Goal: Information Seeking & Learning: Find specific fact

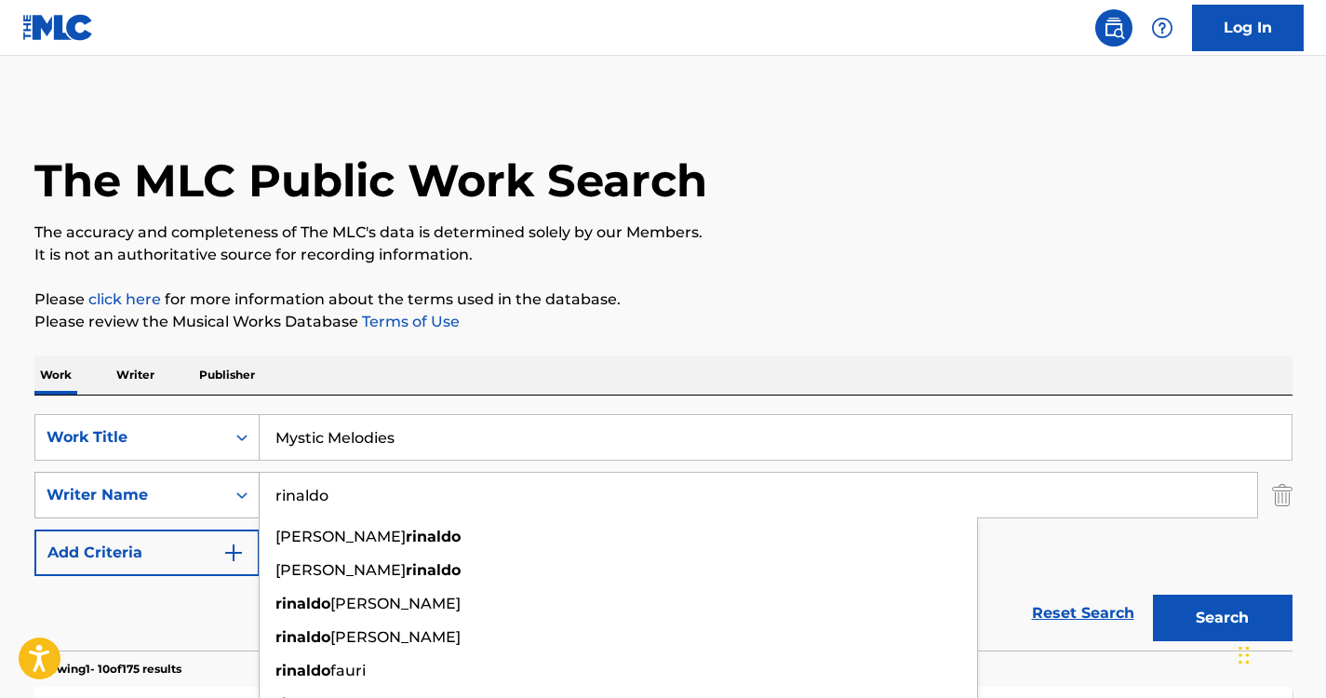
drag, startPoint x: 368, startPoint y: 496, endPoint x: 210, endPoint y: 491, distance: 158.2
click at [210, 491] on div "SearchWithCriteria37ec9652-115a-4146-8ff1-1ff33e5ec8a8 Writer Name [PERSON_NAME…" at bounding box center [663, 495] width 1258 height 47
paste input "Sacchett"
type input "Sacchetto"
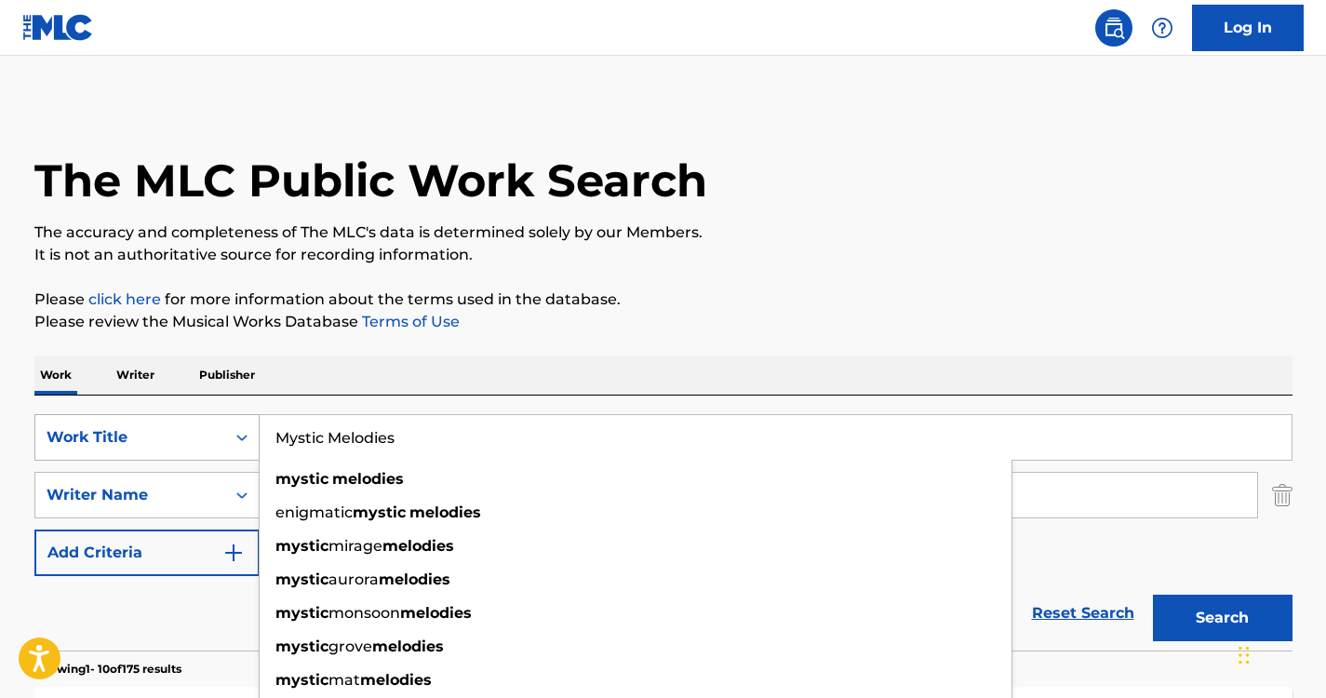
drag, startPoint x: 418, startPoint y: 434, endPoint x: 223, endPoint y: 434, distance: 194.5
click at [223, 434] on div "SearchWithCriteriabb02958d-48f0-441d-a4b8-df9f898dc1a6 Work Title Mystic Melodi…" at bounding box center [663, 437] width 1258 height 47
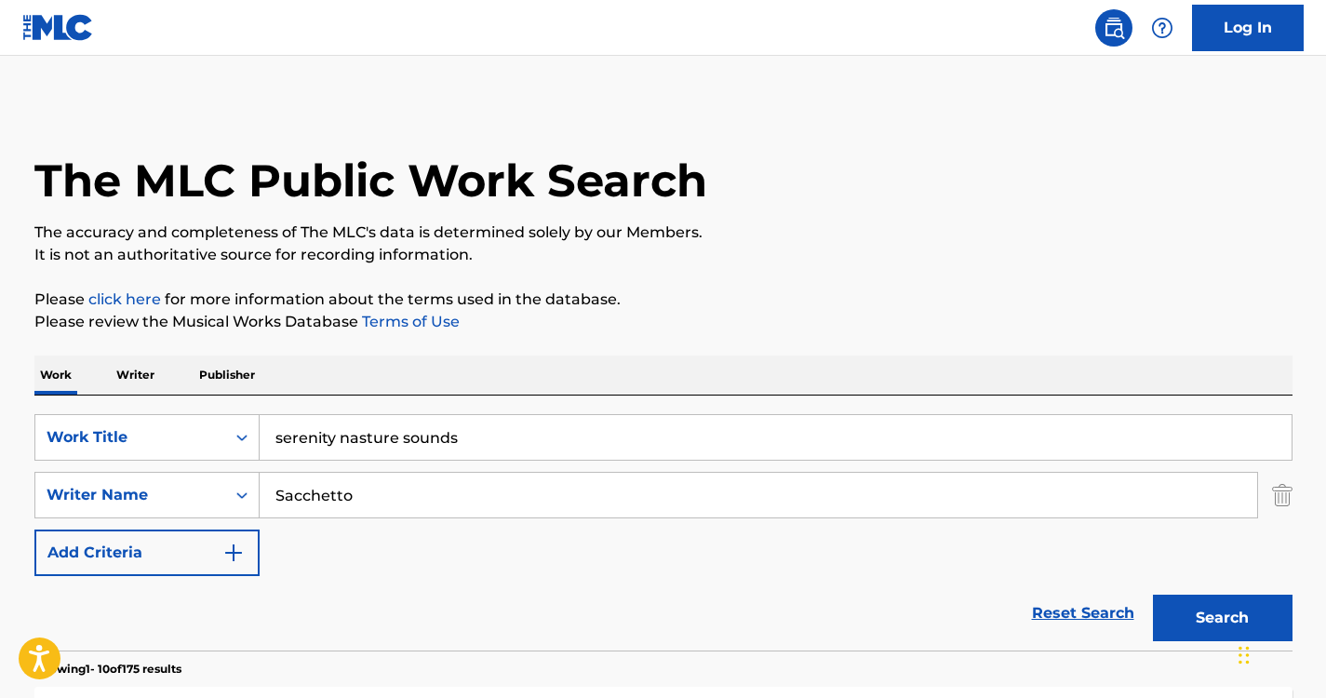
click at [602, 303] on p "Please click here for more information about the terms used in the database." at bounding box center [663, 299] width 1258 height 22
click at [391, 439] on input "serenity nasture sounds" at bounding box center [776, 437] width 1032 height 45
click at [924, 363] on div "Work Writer Publisher" at bounding box center [663, 374] width 1258 height 39
click at [1210, 626] on button "Search" at bounding box center [1223, 618] width 140 height 47
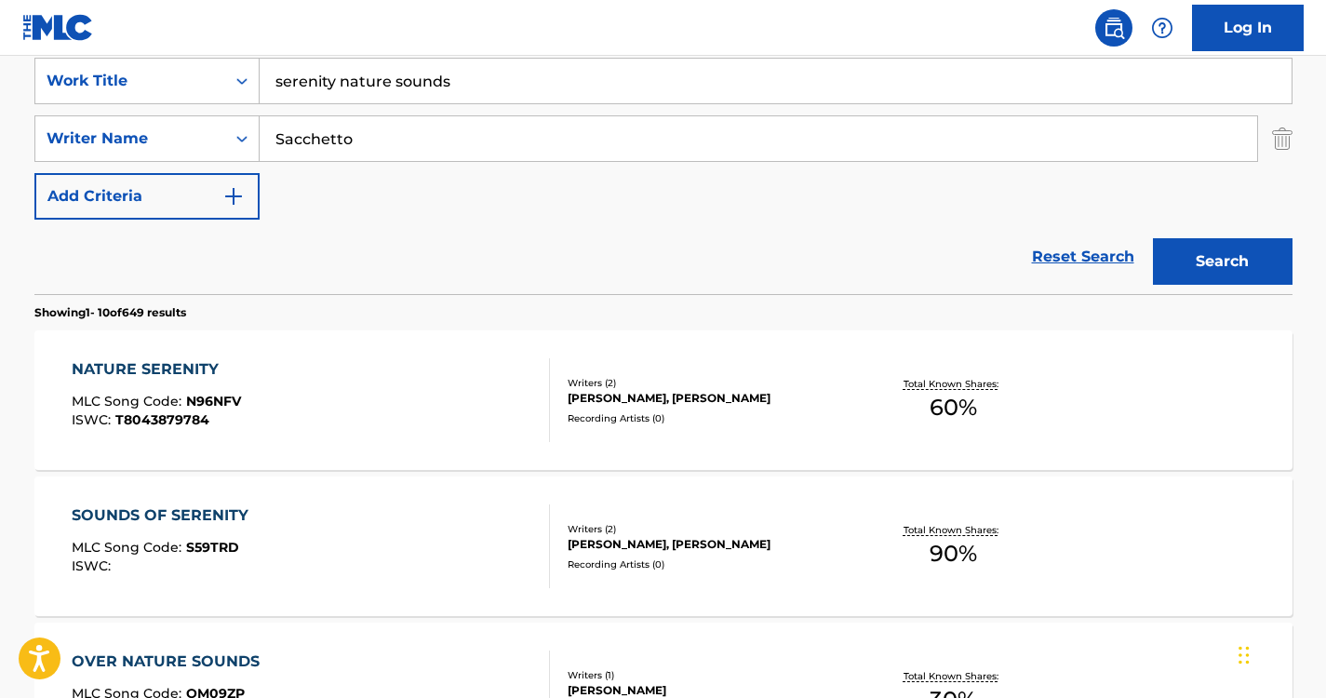
scroll to position [260, 0]
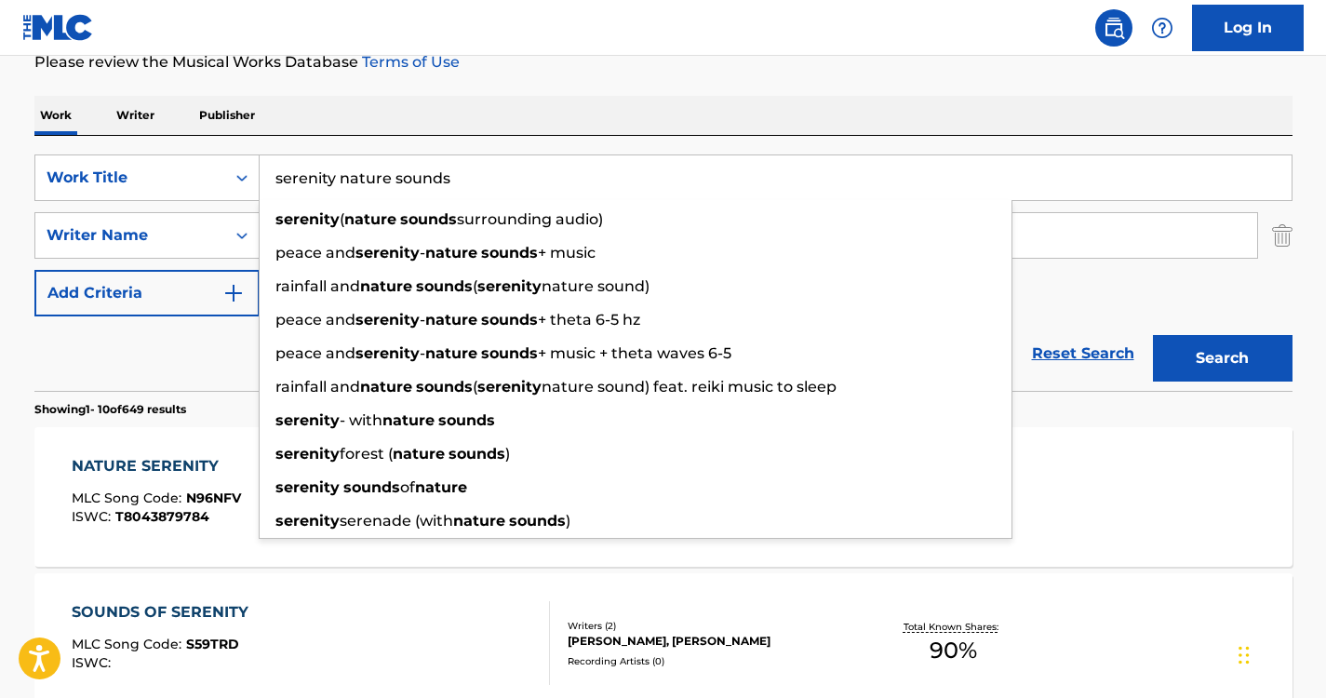
drag, startPoint x: 496, startPoint y: 172, endPoint x: 242, endPoint y: 144, distance: 255.5
click at [242, 144] on div "SearchWithCriteriabb02958d-48f0-441d-a4b8-df9f898dc1a6 Work Title serenity natu…" at bounding box center [663, 263] width 1258 height 255
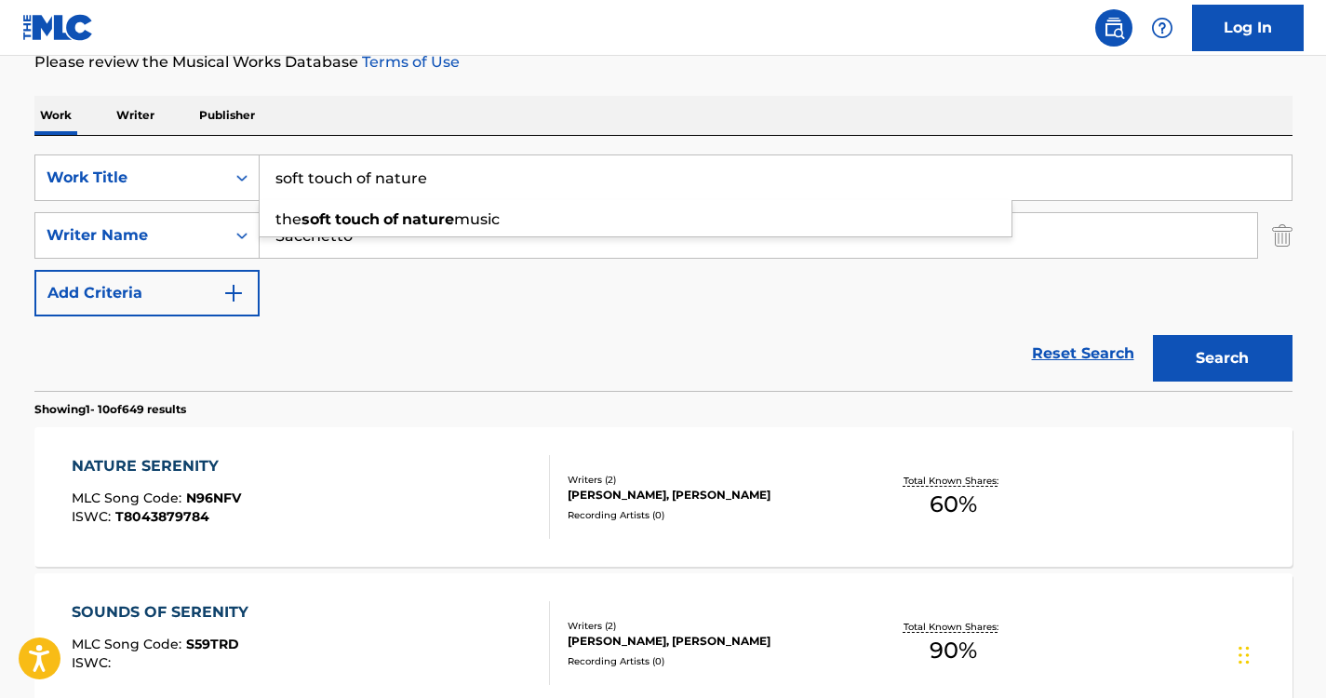
type input "soft touch of nature"
click at [430, 122] on div "Work Writer Publisher" at bounding box center [663, 115] width 1258 height 39
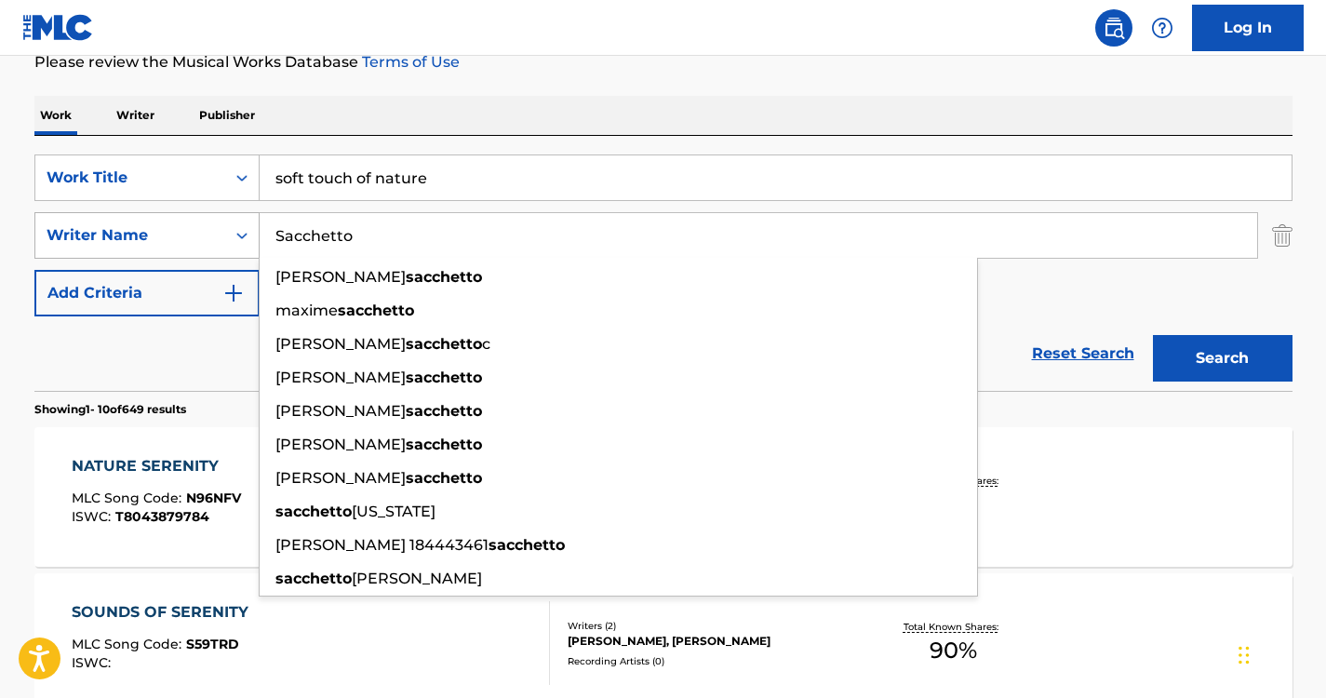
drag, startPoint x: 408, startPoint y: 235, endPoint x: 140, endPoint y: 247, distance: 269.2
click at [140, 247] on div "SearchWithCriteria37ec9652-115a-4146-8ff1-1ff33e5ec8a8 Writer Name [PERSON_NAME…" at bounding box center [663, 235] width 1258 height 47
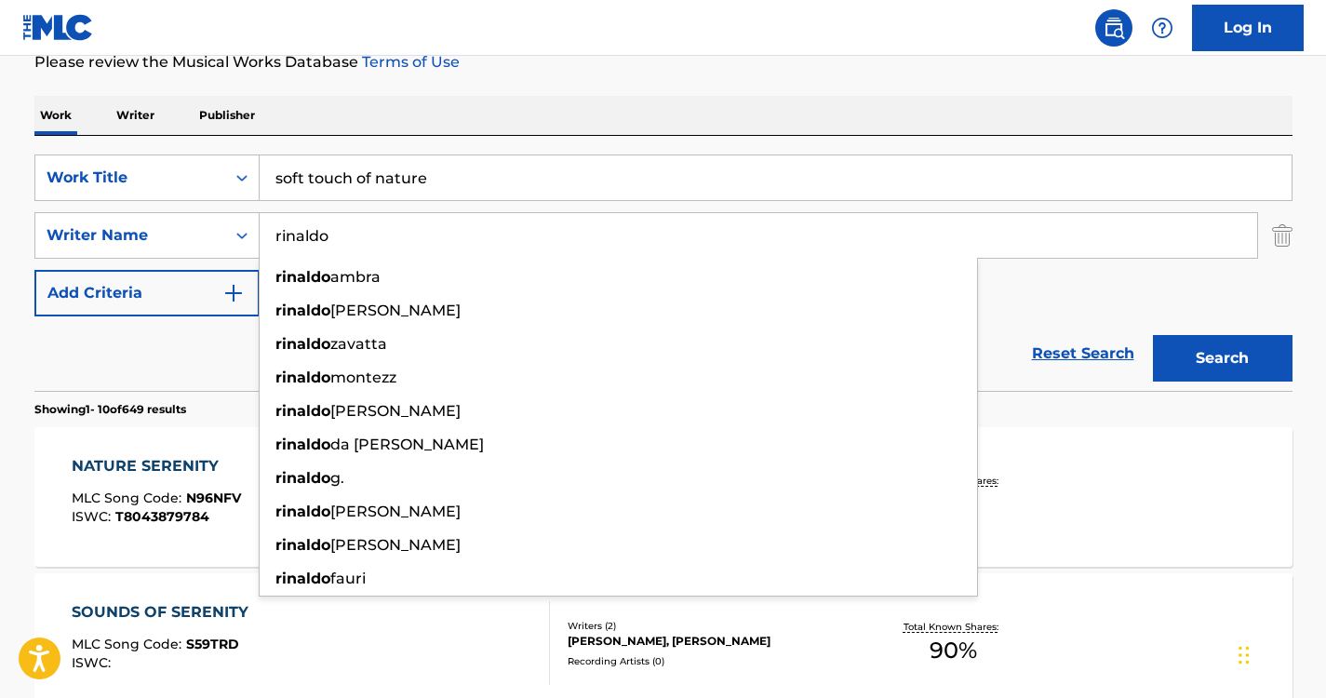
type input "rinaldo"
click at [629, 108] on div "Work Writer Publisher" at bounding box center [663, 115] width 1258 height 39
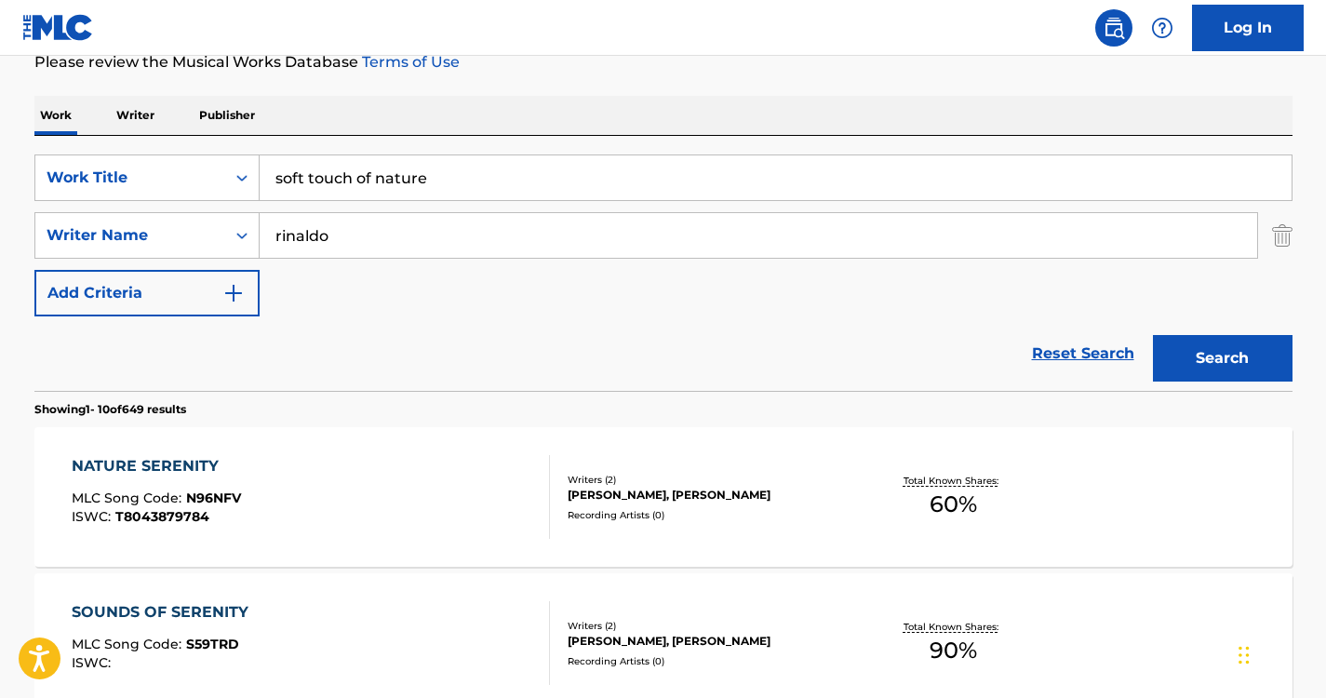
click at [1239, 357] on button "Search" at bounding box center [1223, 358] width 140 height 47
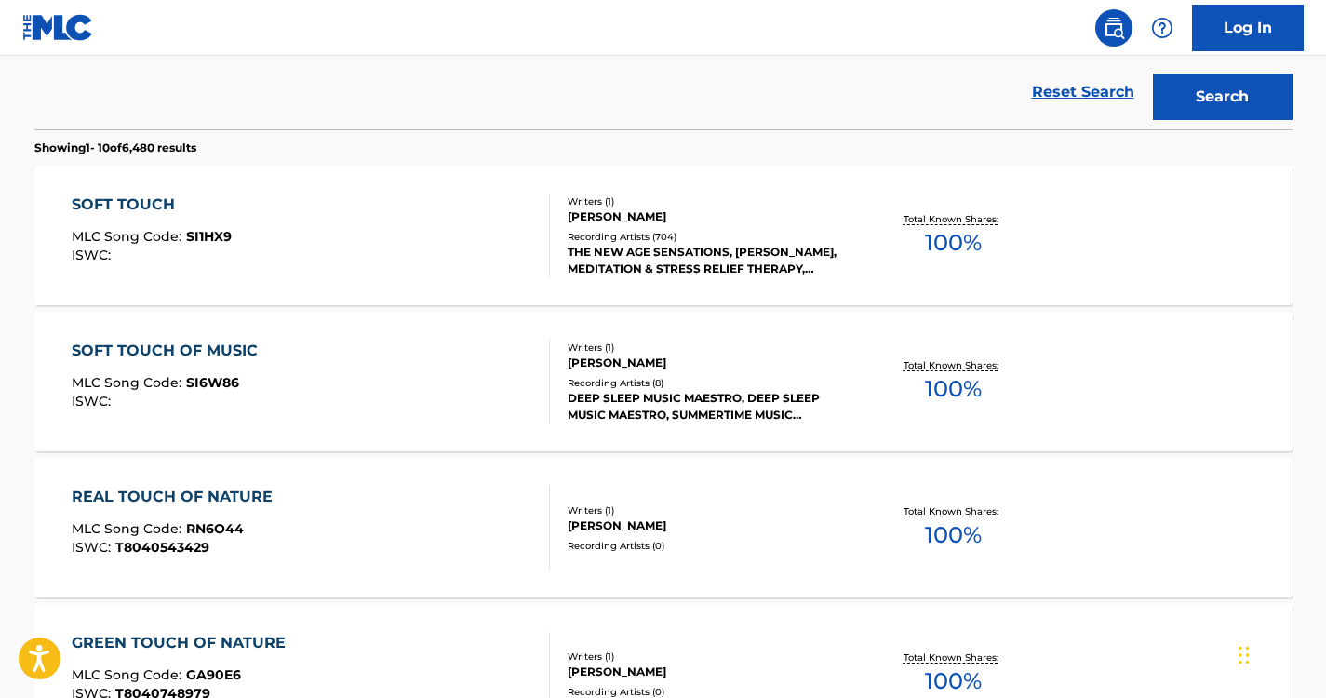
scroll to position [498, 0]
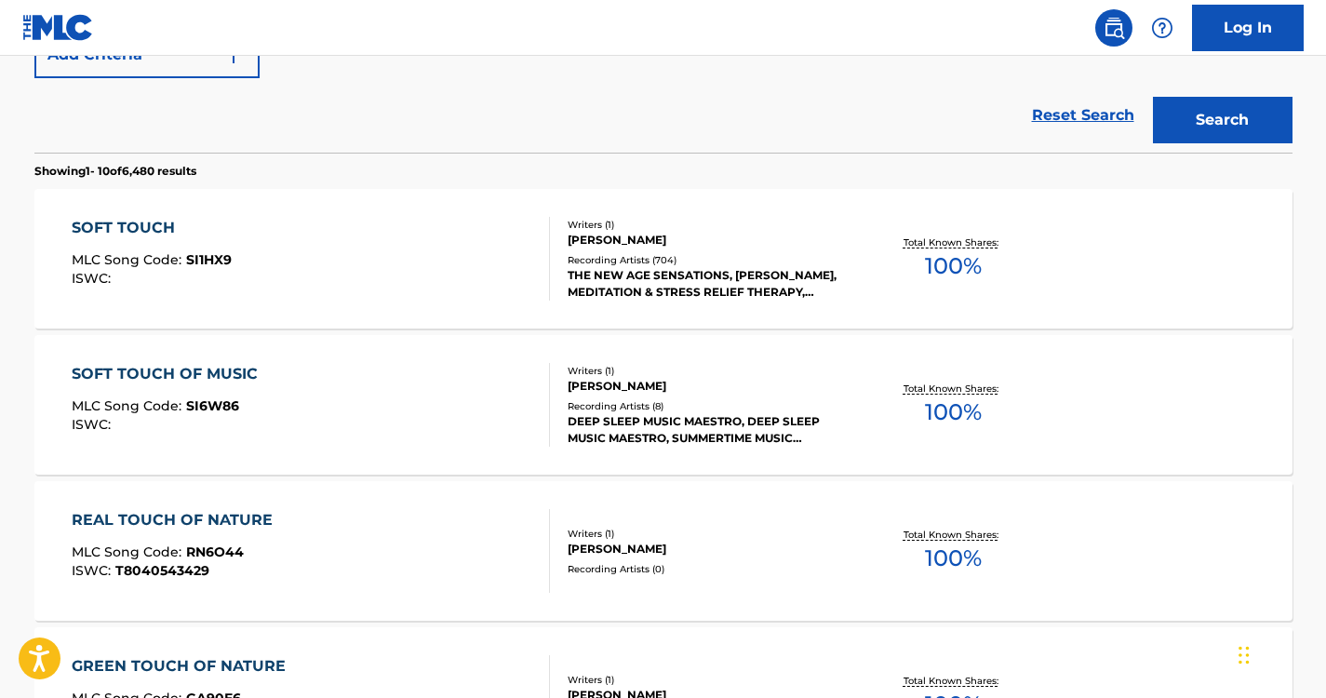
click at [163, 228] on div "SOFT TOUCH" at bounding box center [152, 228] width 160 height 22
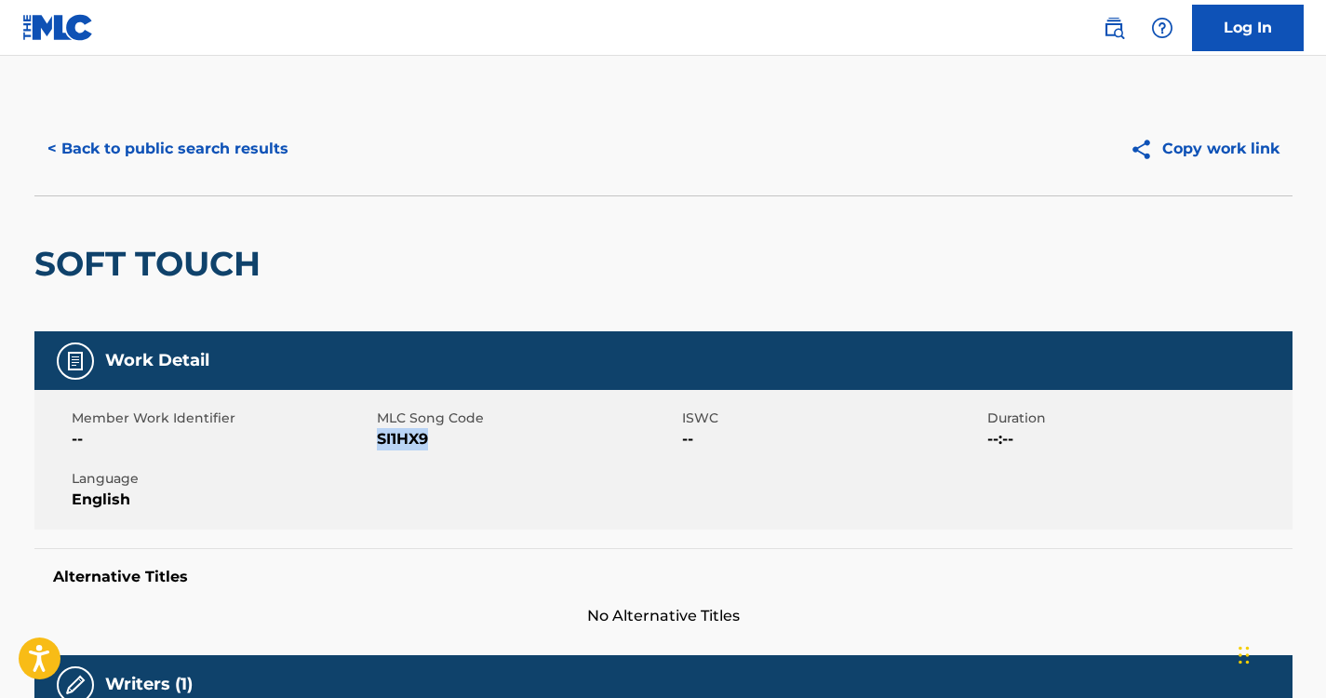
drag, startPoint x: 432, startPoint y: 438, endPoint x: 378, endPoint y: 445, distance: 54.4
click at [378, 445] on span "SI1HX9" at bounding box center [527, 439] width 301 height 22
copy span "SI1HX9"
click at [248, 141] on button "< Back to public search results" at bounding box center [167, 149] width 267 height 47
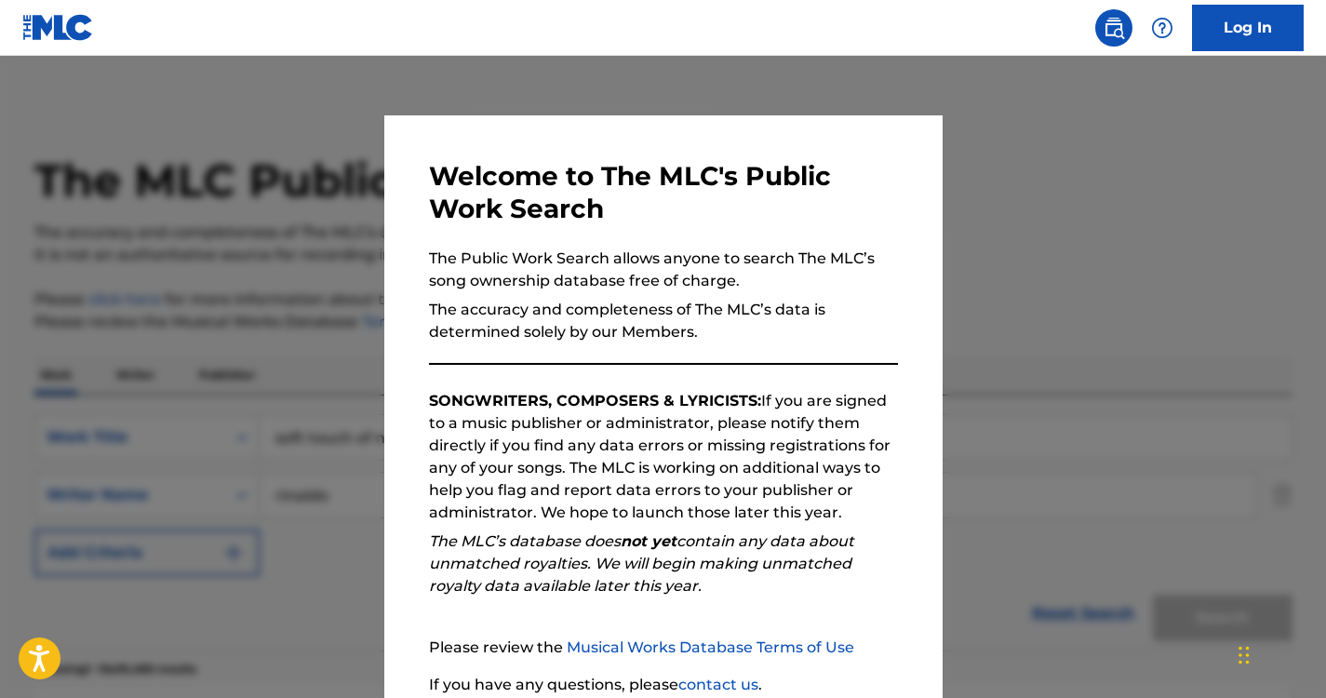
scroll to position [604, 0]
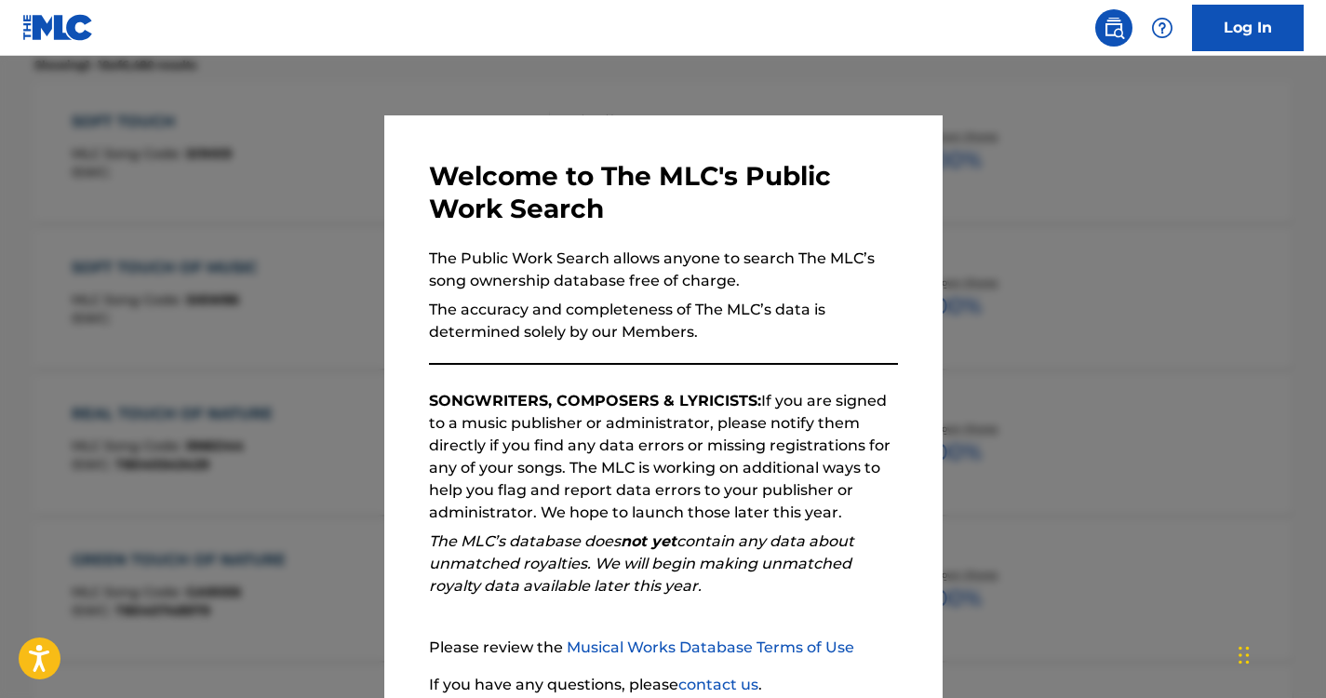
click at [289, 194] on div at bounding box center [663, 405] width 1326 height 698
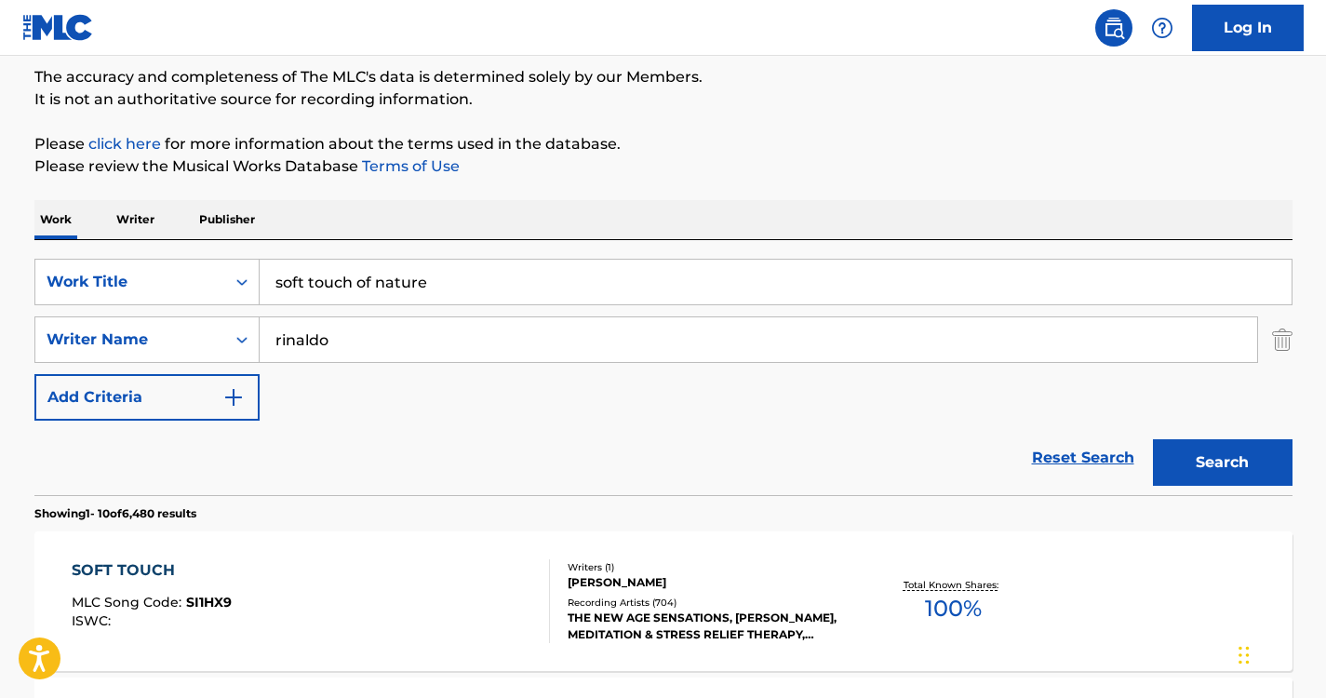
scroll to position [0, 0]
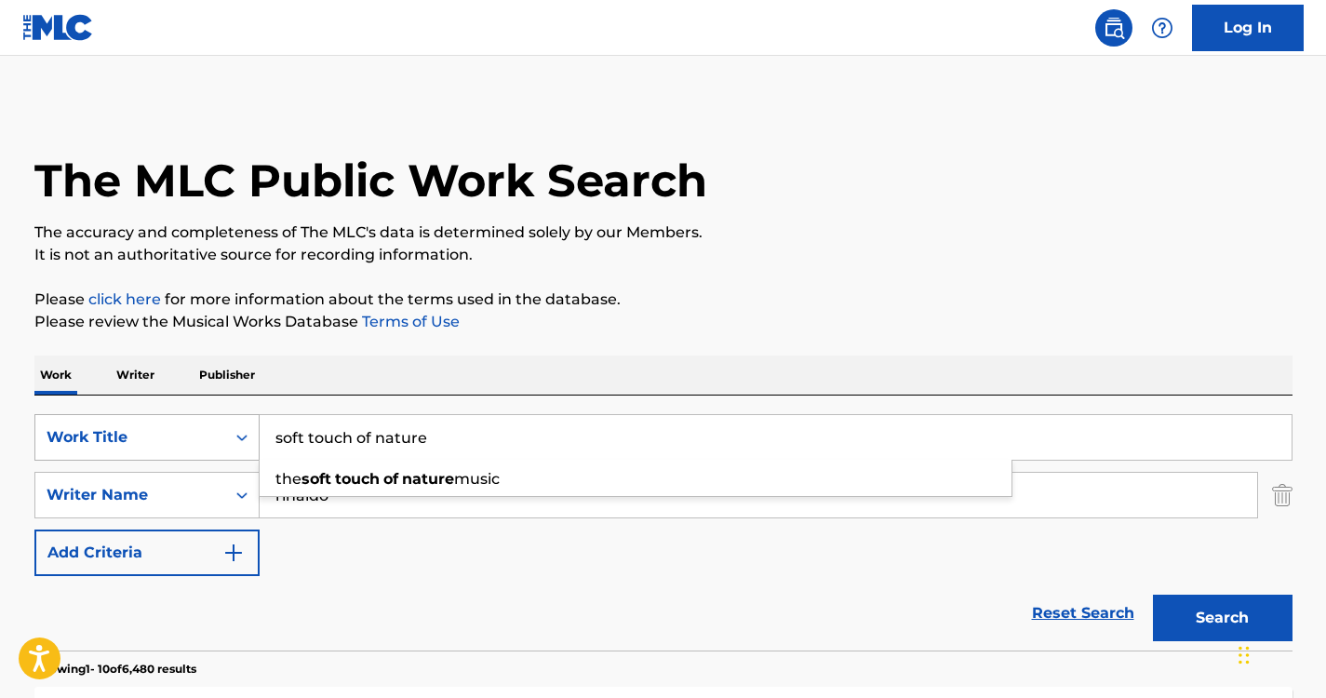
drag, startPoint x: 488, startPoint y: 442, endPoint x: 236, endPoint y: 440, distance: 251.2
click at [236, 440] on div "SearchWithCriteriabb02958d-48f0-441d-a4b8-df9f898dc1a6 Work Title soft touch of…" at bounding box center [663, 437] width 1258 height 47
click at [488, 377] on div "Work Writer Publisher" at bounding box center [663, 374] width 1258 height 39
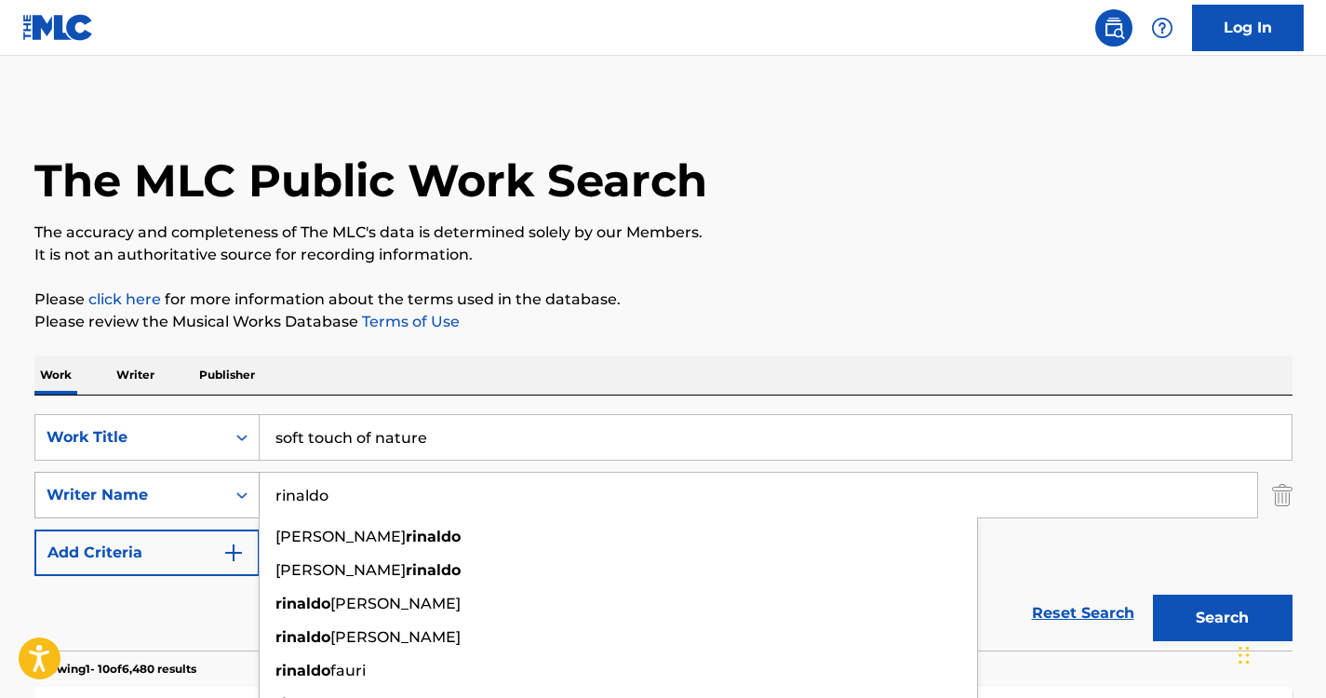
drag, startPoint x: 373, startPoint y: 505, endPoint x: 212, endPoint y: 501, distance: 161.0
click at [212, 501] on div "SearchWithCriteria37ec9652-115a-4146-8ff1-1ff33e5ec8a8 Writer Name [PERSON_NAME…" at bounding box center [663, 495] width 1258 height 47
paste input "Trivellat"
type input "Trivellato"
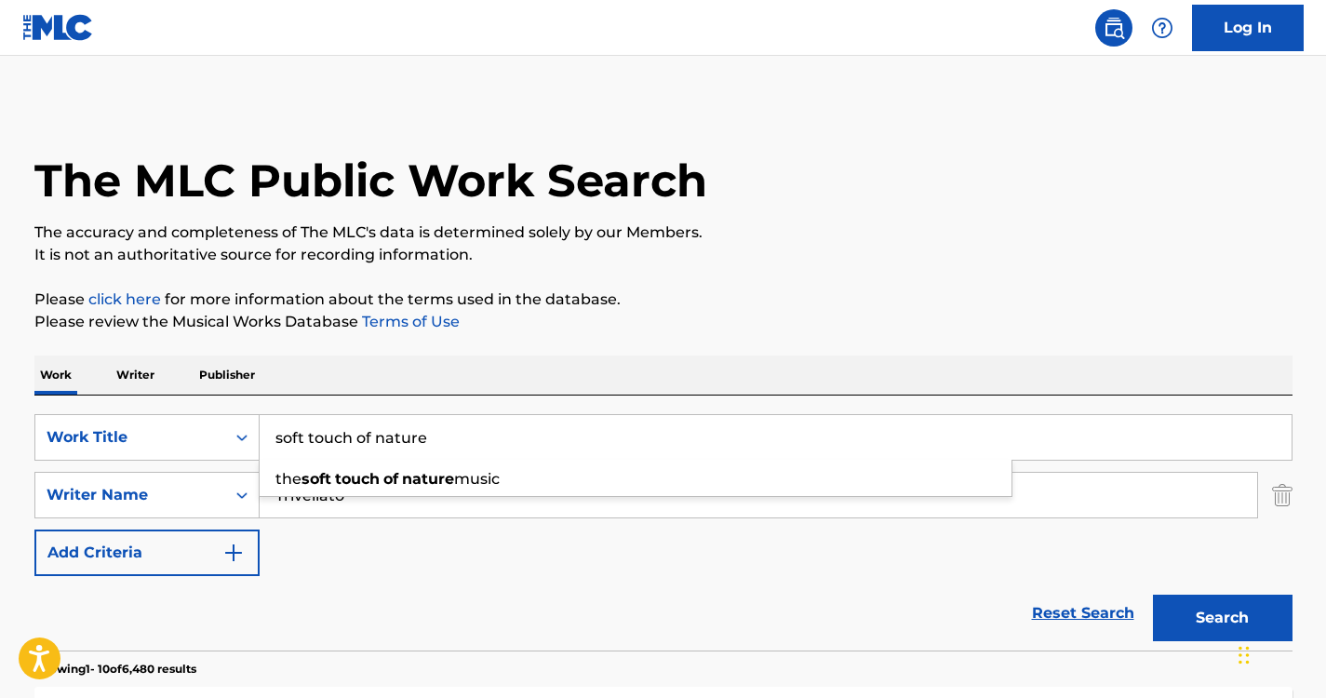
drag, startPoint x: 447, startPoint y: 425, endPoint x: 157, endPoint y: 410, distance: 289.7
click at [157, 410] on div "SearchWithCriteriabb02958d-48f0-441d-a4b8-df9f898dc1a6 Work Title soft touch of…" at bounding box center [663, 522] width 1258 height 255
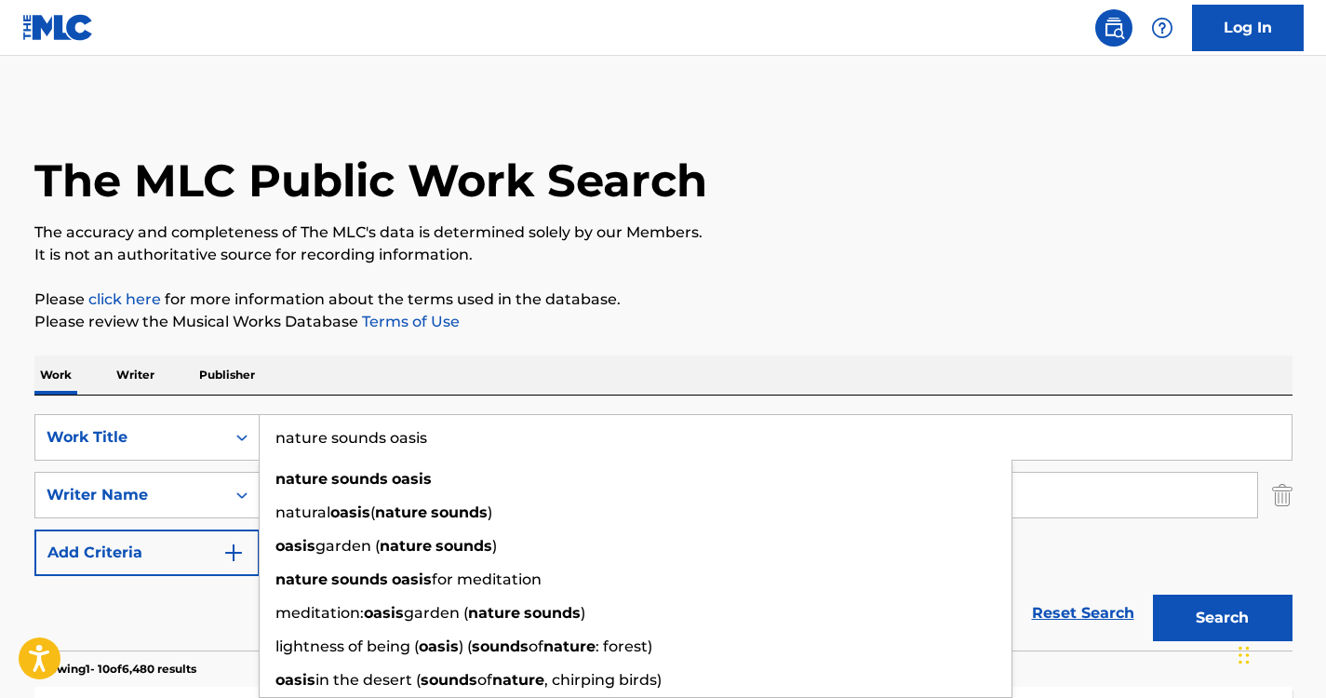
type input "nature sounds oasis"
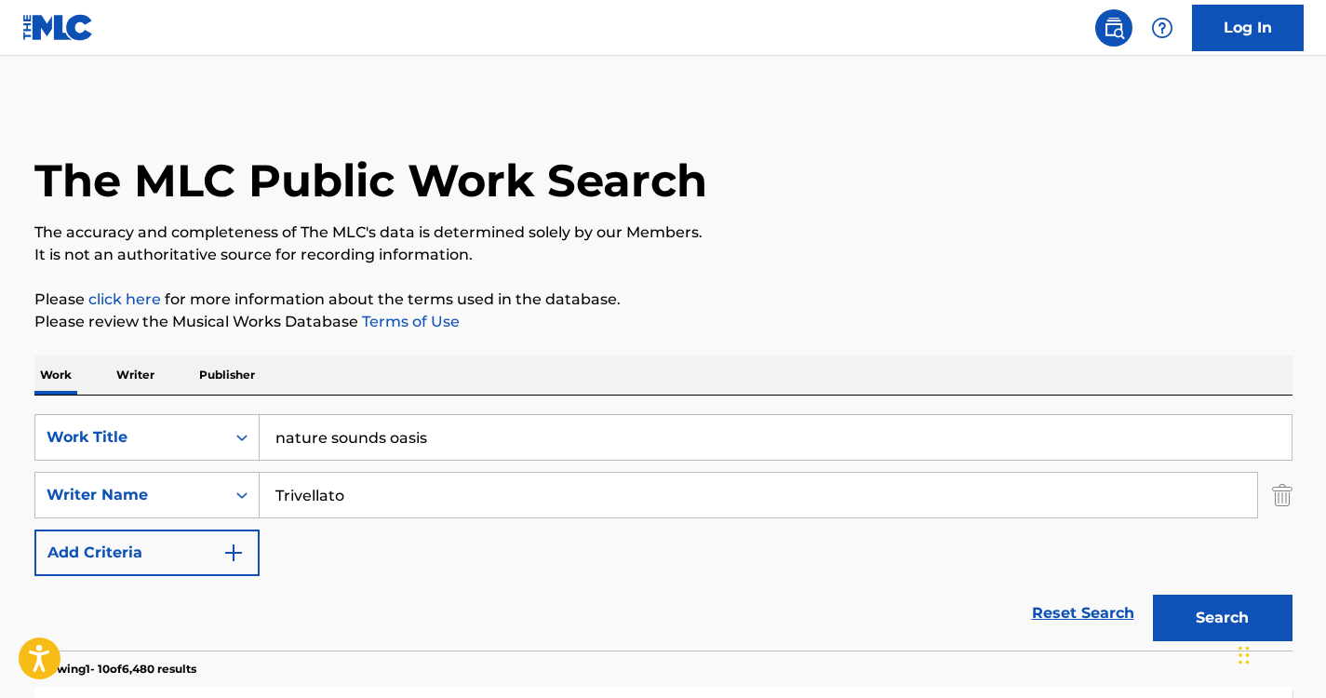
click at [1218, 621] on button "Search" at bounding box center [1223, 618] width 140 height 47
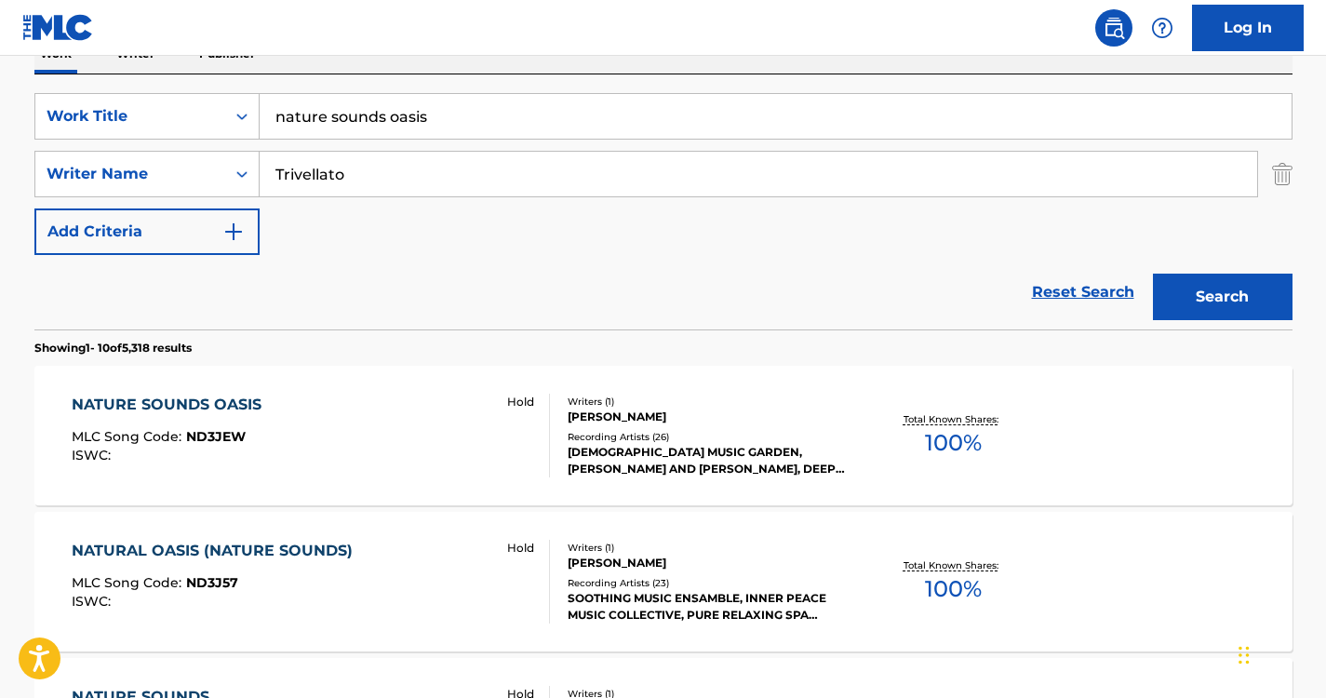
scroll to position [376, 0]
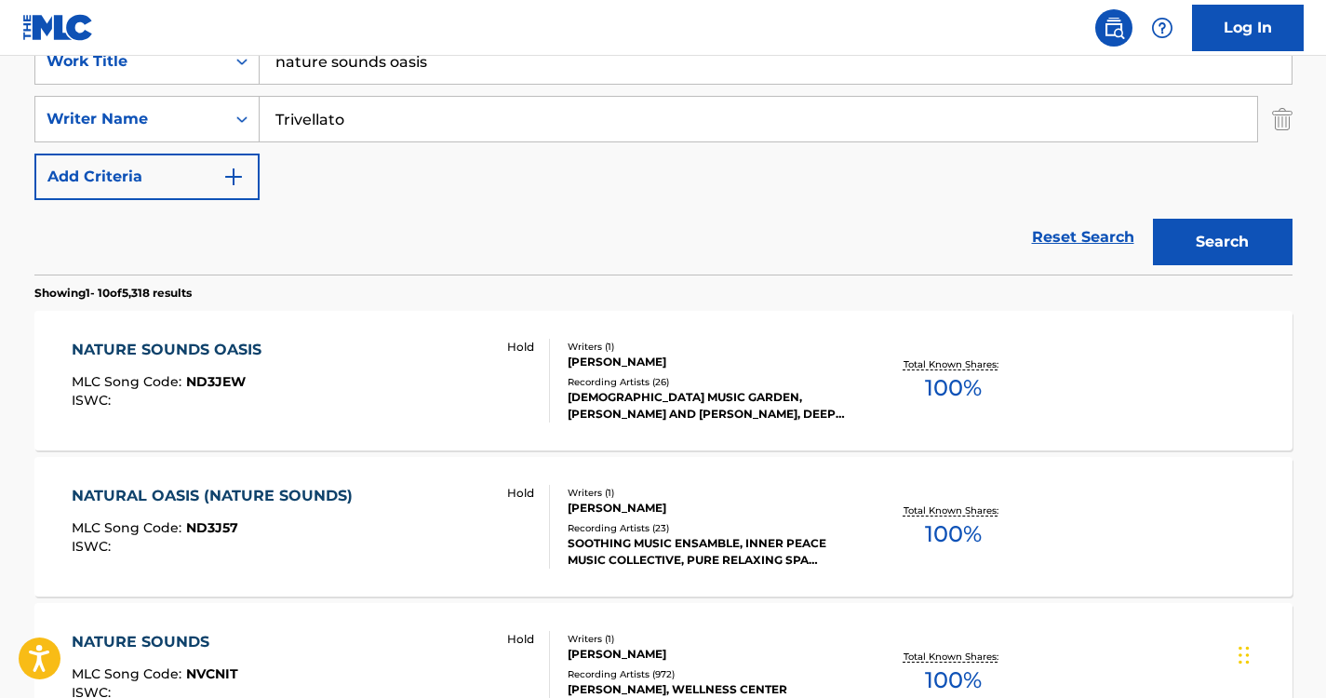
click at [247, 347] on div "NATURE SOUNDS OASIS" at bounding box center [171, 350] width 199 height 22
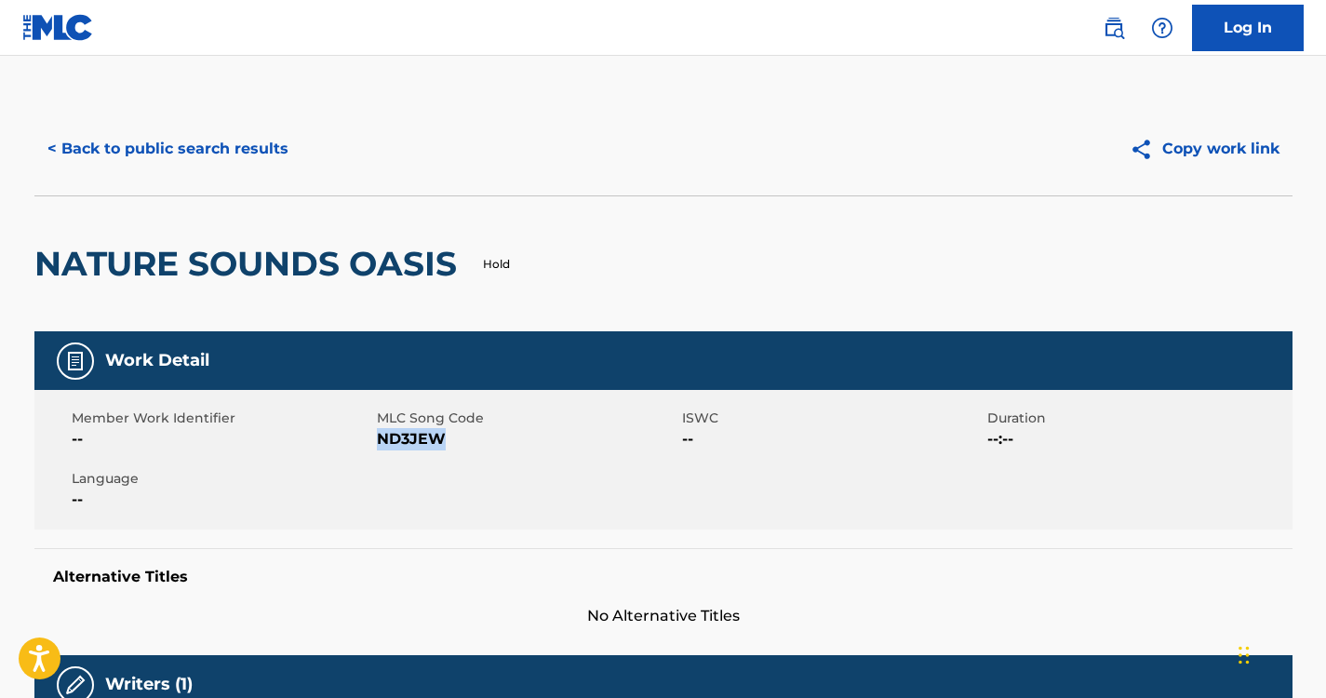
drag, startPoint x: 441, startPoint y: 439, endPoint x: 380, endPoint y: 442, distance: 61.5
click at [380, 442] on span "ND3JEW" at bounding box center [527, 439] width 301 height 22
copy span "ND3JEW"
click at [200, 146] on button "< Back to public search results" at bounding box center [167, 149] width 267 height 47
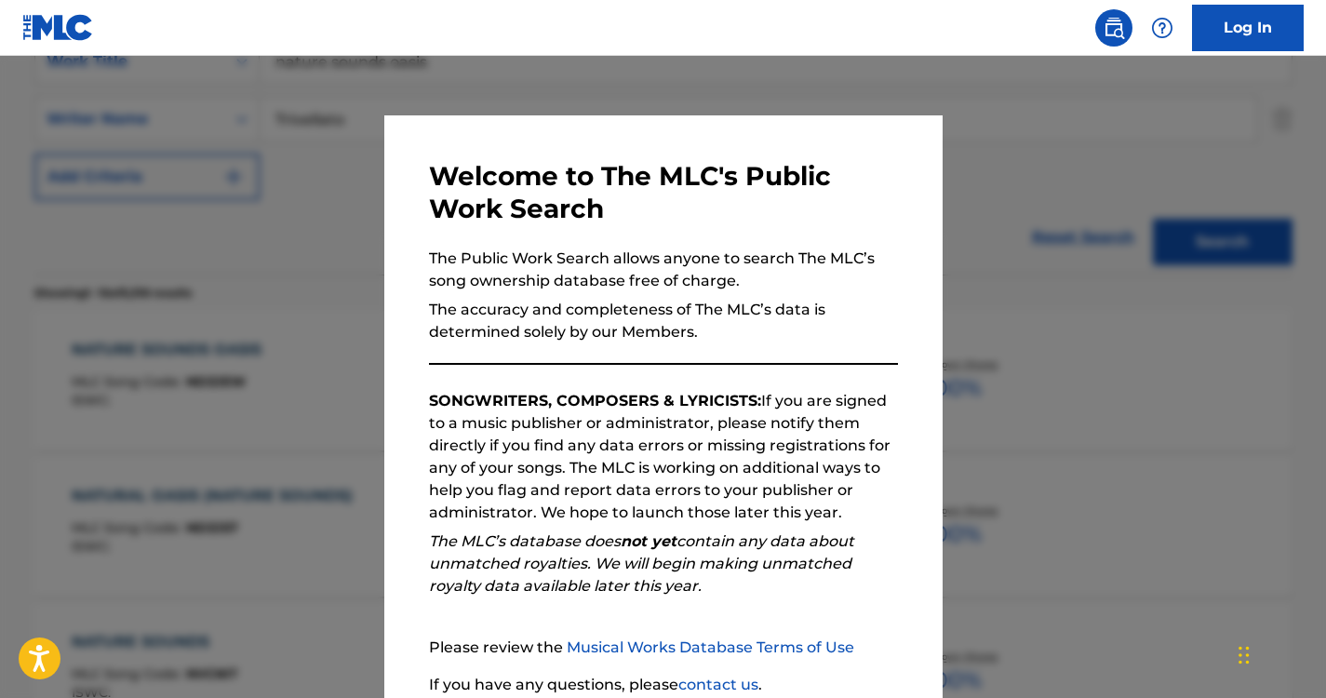
click at [296, 167] on div at bounding box center [663, 405] width 1326 height 698
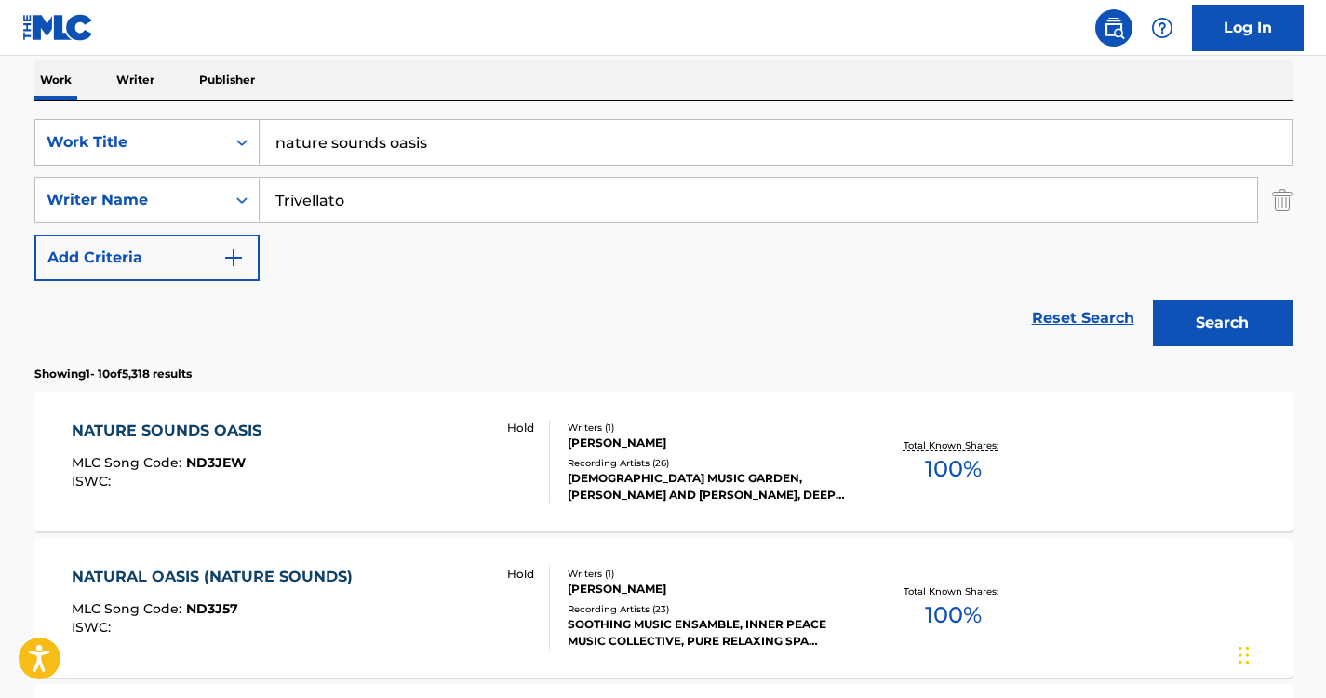
scroll to position [290, 0]
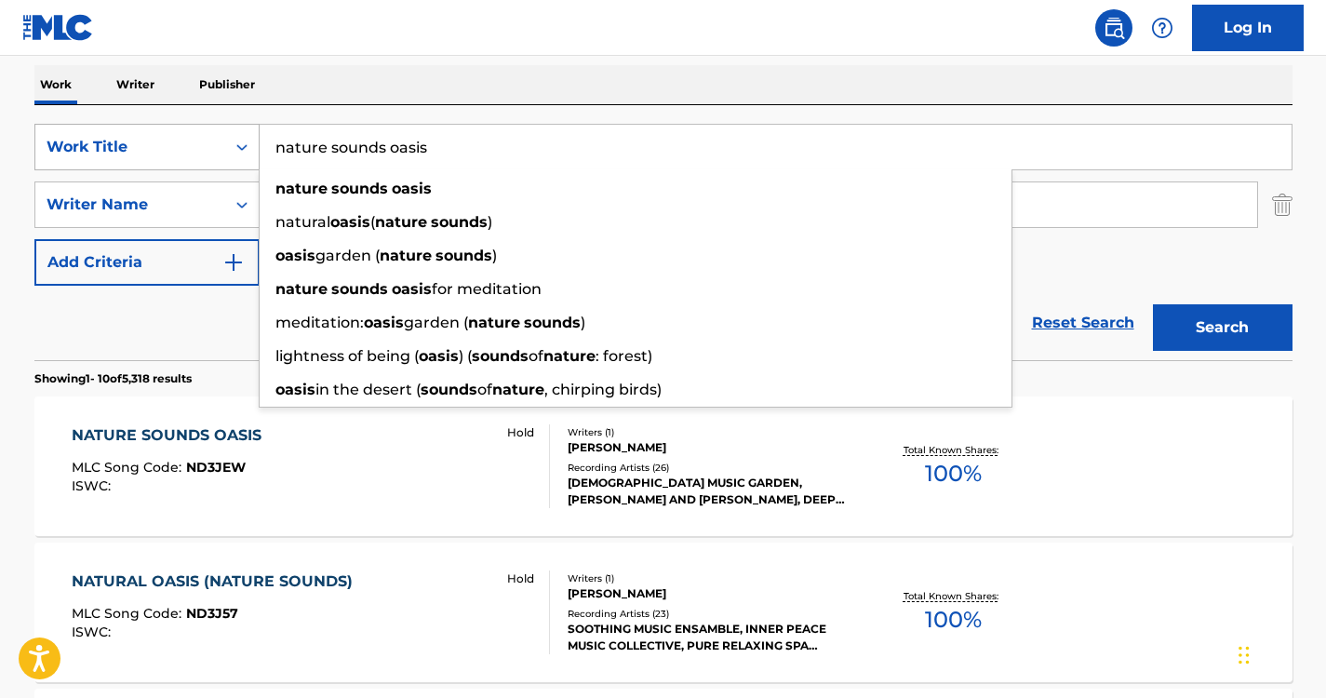
drag, startPoint x: 456, startPoint y: 154, endPoint x: 255, endPoint y: 144, distance: 201.2
click at [255, 144] on div "SearchWithCriteriabb02958d-48f0-441d-a4b8-df9f898dc1a6 Work Title nature sounds…" at bounding box center [663, 147] width 1258 height 47
paste input "Deep Nature Sound"
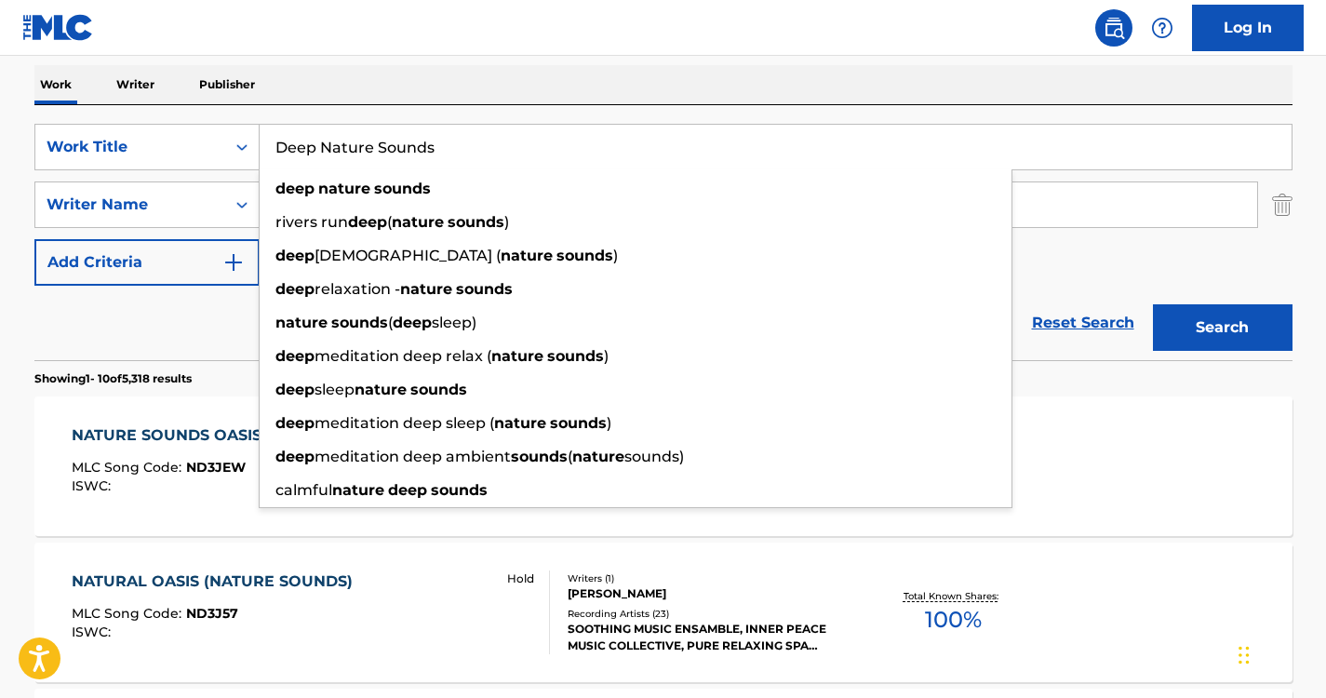
type input "Deep Nature Sounds"
click at [461, 94] on div "Work Writer Publisher" at bounding box center [663, 84] width 1258 height 39
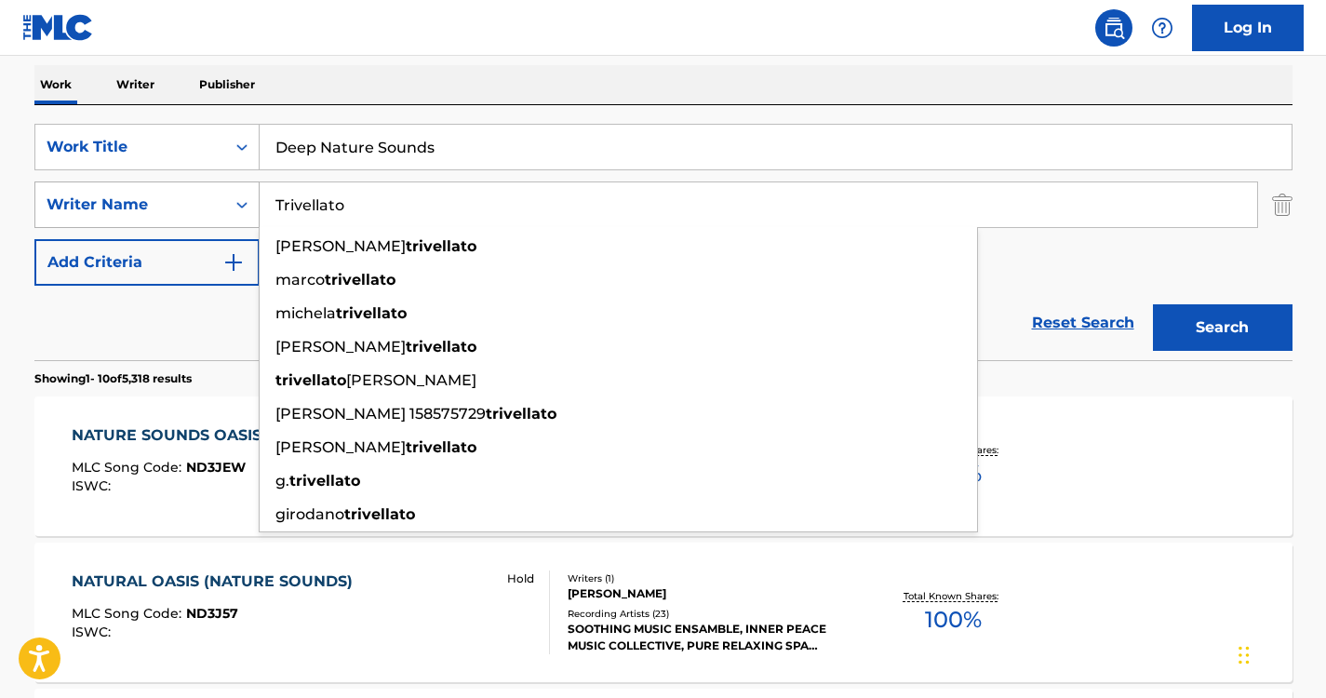
drag, startPoint x: 418, startPoint y: 209, endPoint x: 181, endPoint y: 207, distance: 236.3
click at [181, 207] on div "SearchWithCriteria37ec9652-115a-4146-8ff1-1ff33e5ec8a8 Writer Name [PERSON_NAME…" at bounding box center [663, 204] width 1258 height 47
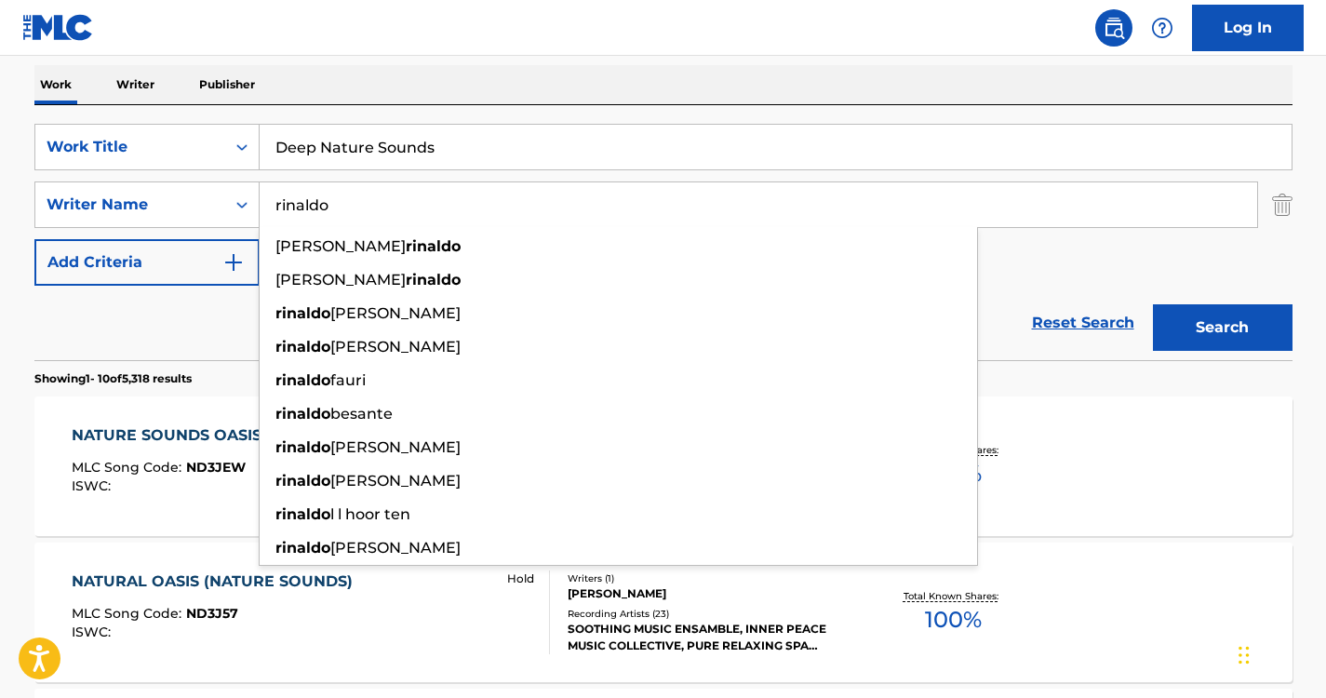
type input "rinaldo"
click at [435, 75] on div "Work Writer Publisher" at bounding box center [663, 84] width 1258 height 39
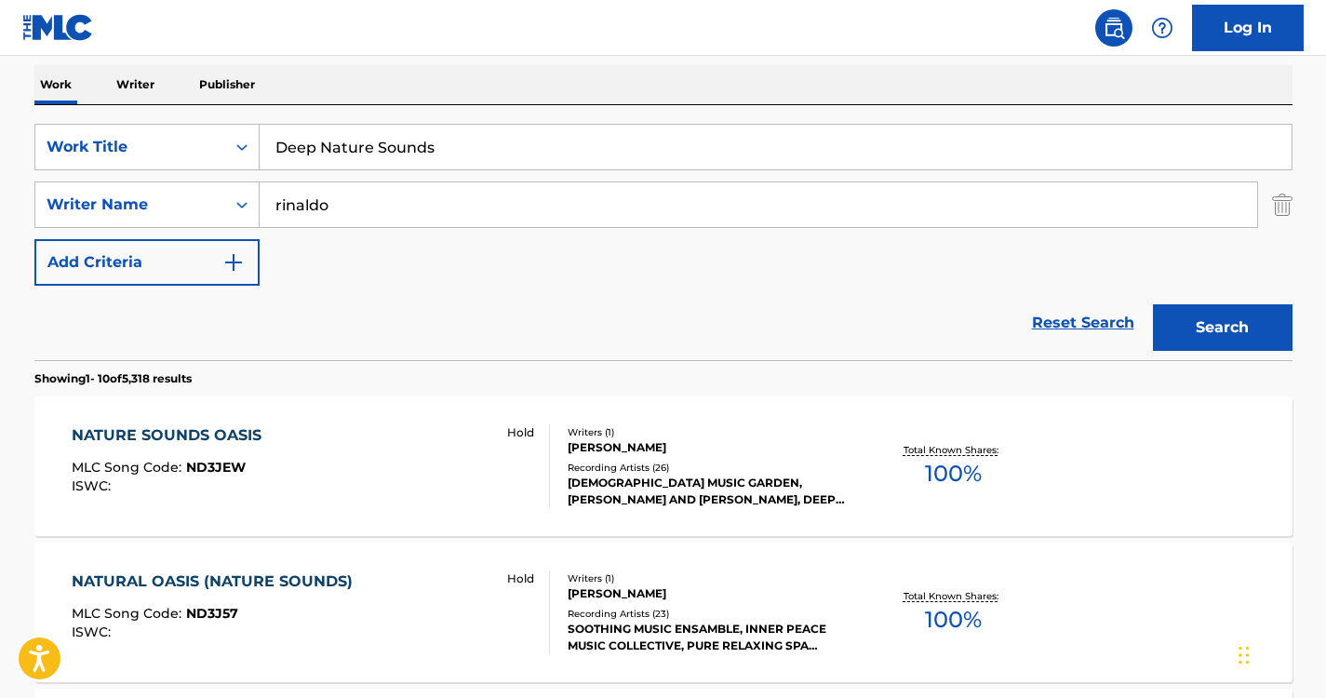
click at [1253, 322] on button "Search" at bounding box center [1223, 327] width 140 height 47
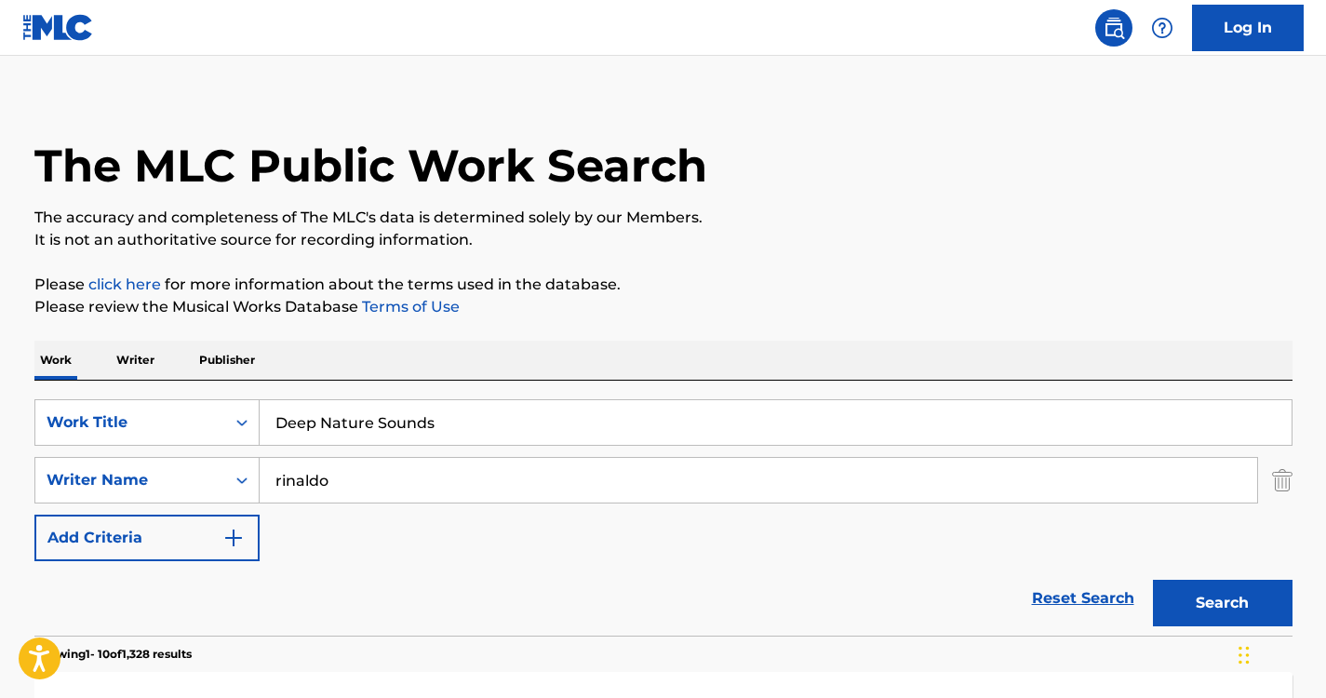
scroll to position [0, 0]
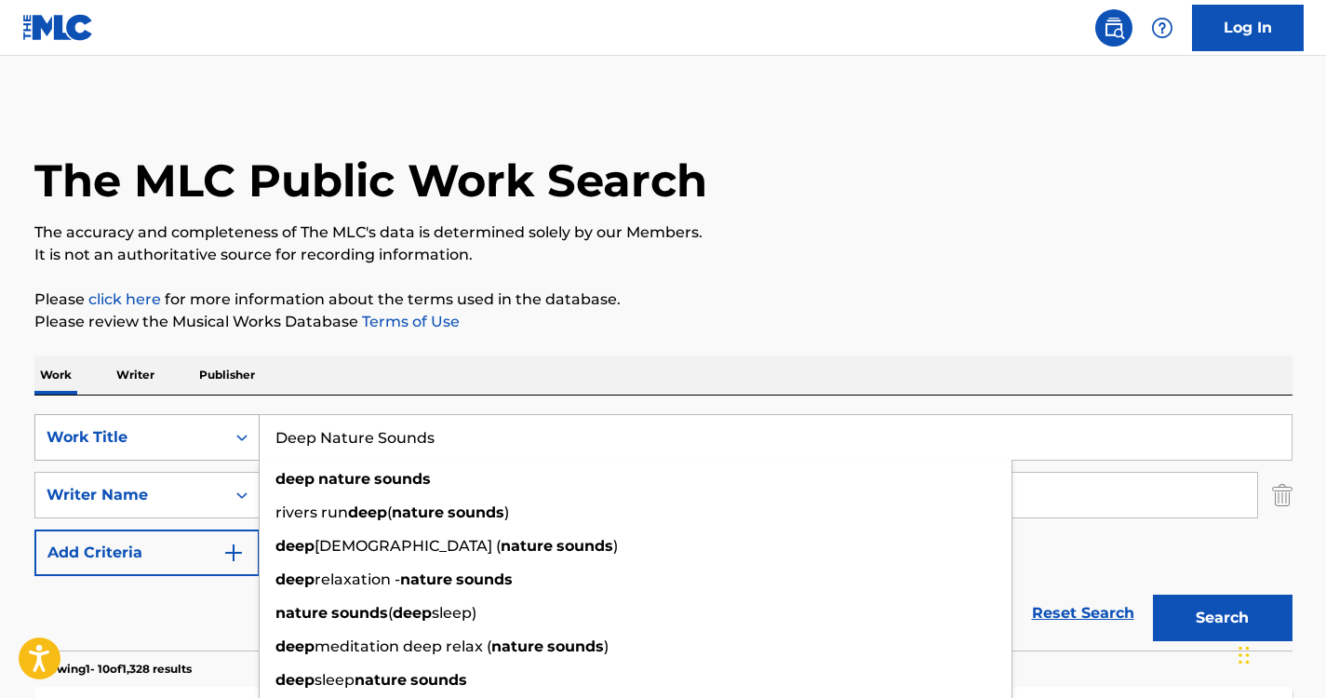
drag, startPoint x: 465, startPoint y: 441, endPoint x: 115, endPoint y: 432, distance: 350.0
click at [115, 432] on div "SearchWithCriteriabb02958d-48f0-441d-a4b8-df9f898dc1a6 Work Title Deep Nature S…" at bounding box center [663, 437] width 1258 height 47
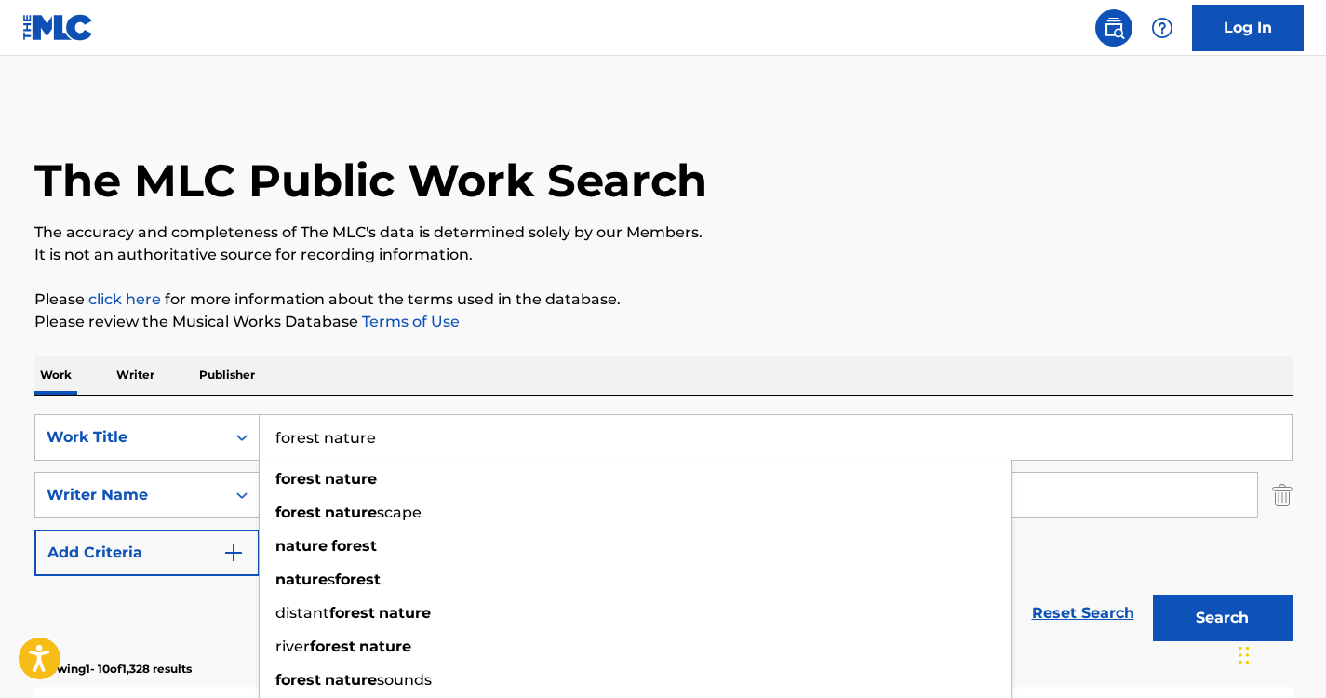
type input "forest nature"
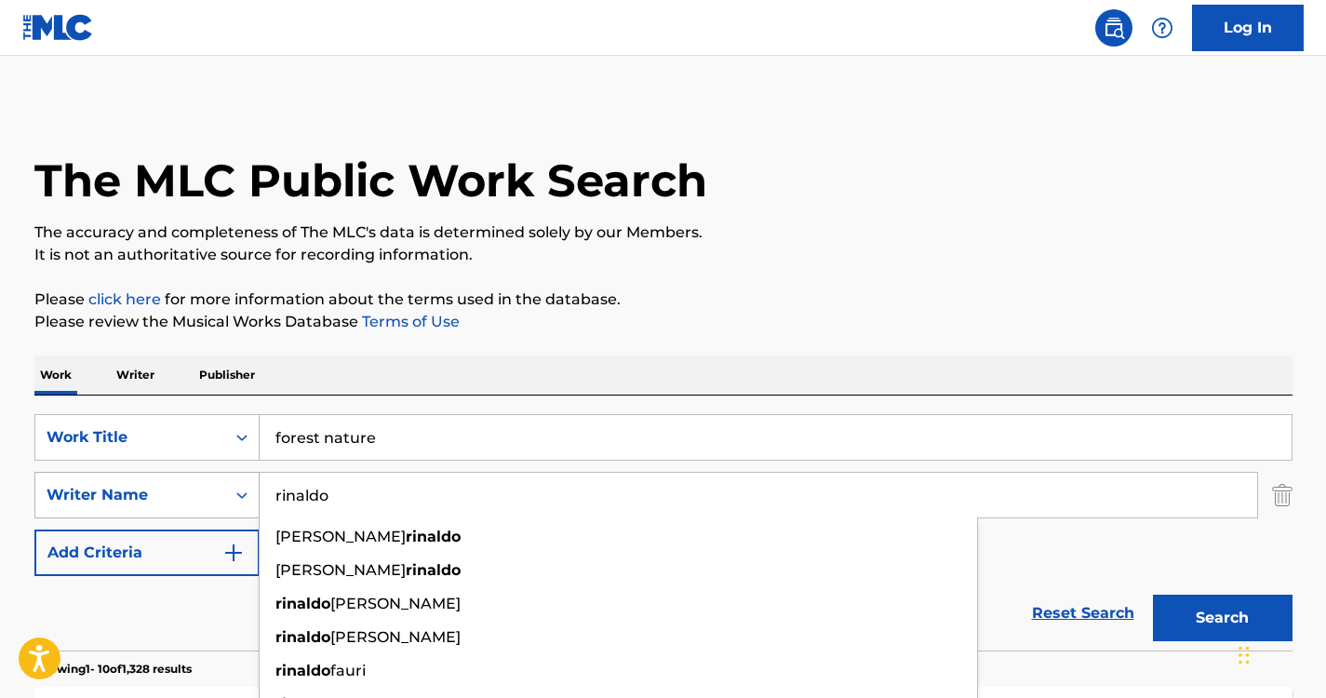
drag, startPoint x: 370, startPoint y: 498, endPoint x: 176, endPoint y: 481, distance: 195.2
click at [176, 481] on div "SearchWithCriteria37ec9652-115a-4146-8ff1-1ff33e5ec8a8 Writer Name [PERSON_NAME…" at bounding box center [663, 495] width 1258 height 47
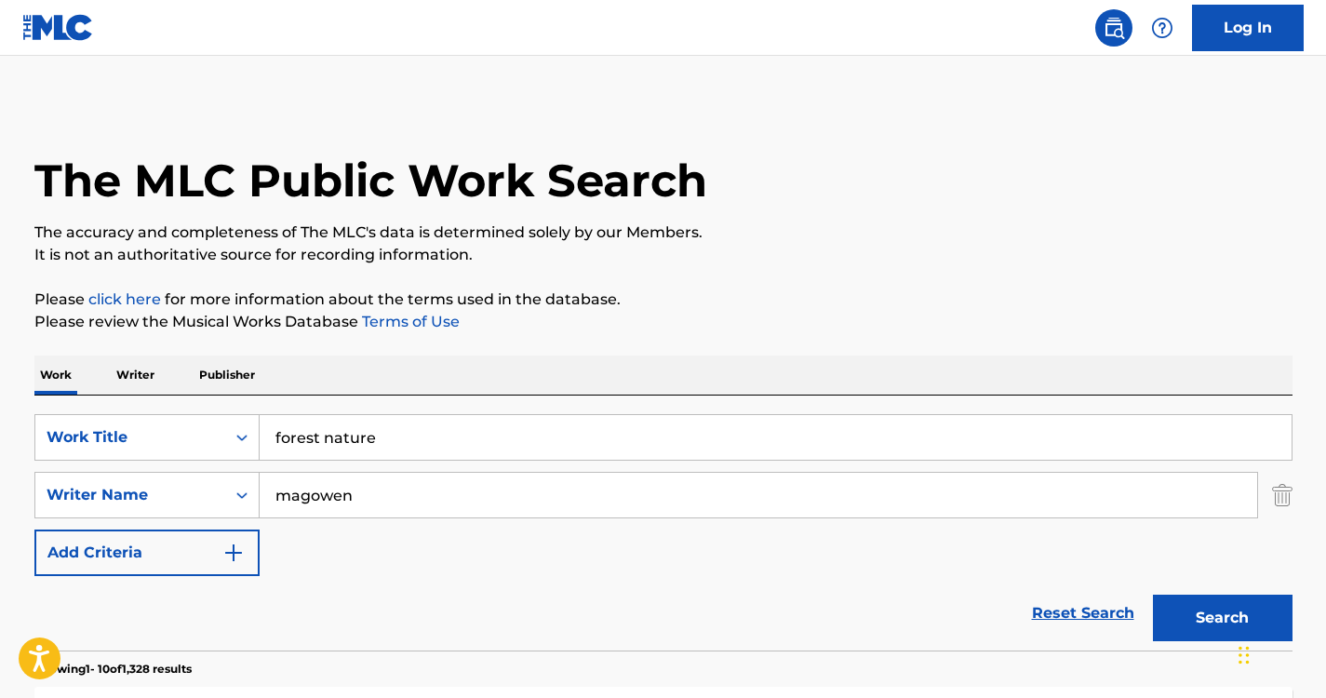
click at [467, 386] on div "Work Writer Publisher" at bounding box center [663, 374] width 1258 height 39
click at [490, 492] on input "magowen" at bounding box center [758, 495] width 997 height 45
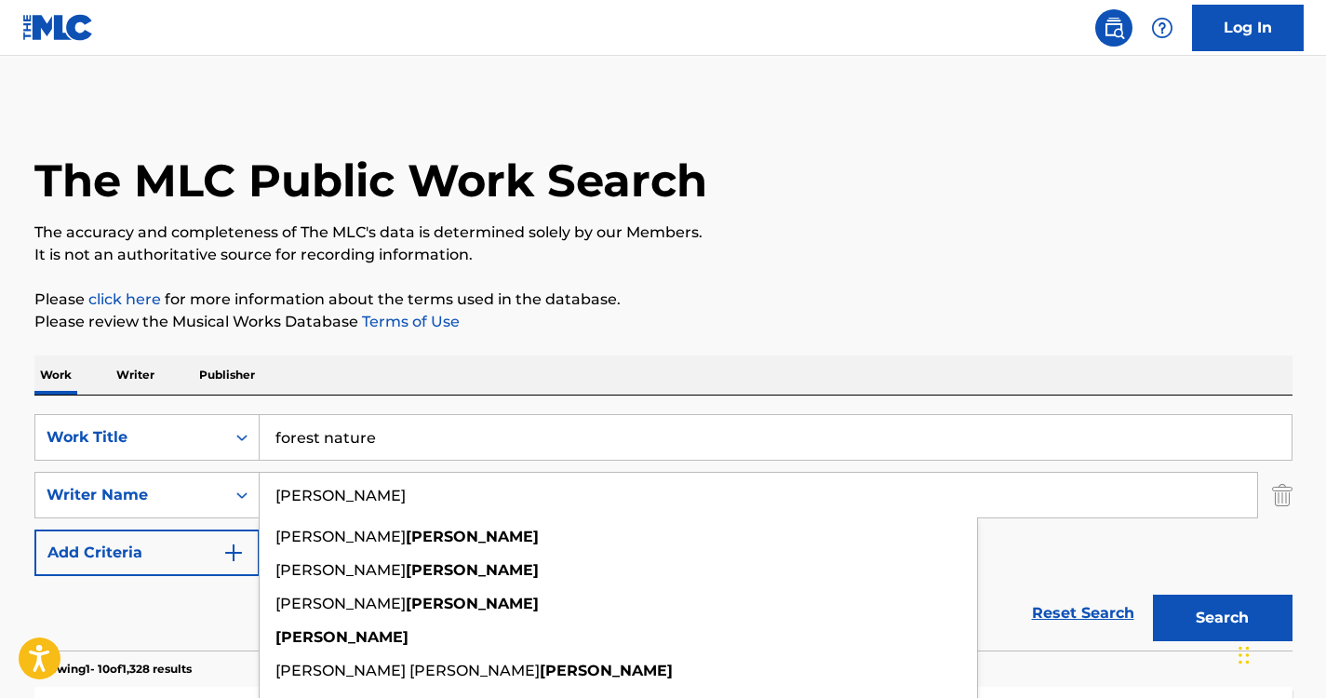
type input "[PERSON_NAME]"
click at [700, 376] on div "Work Writer Publisher" at bounding box center [663, 374] width 1258 height 39
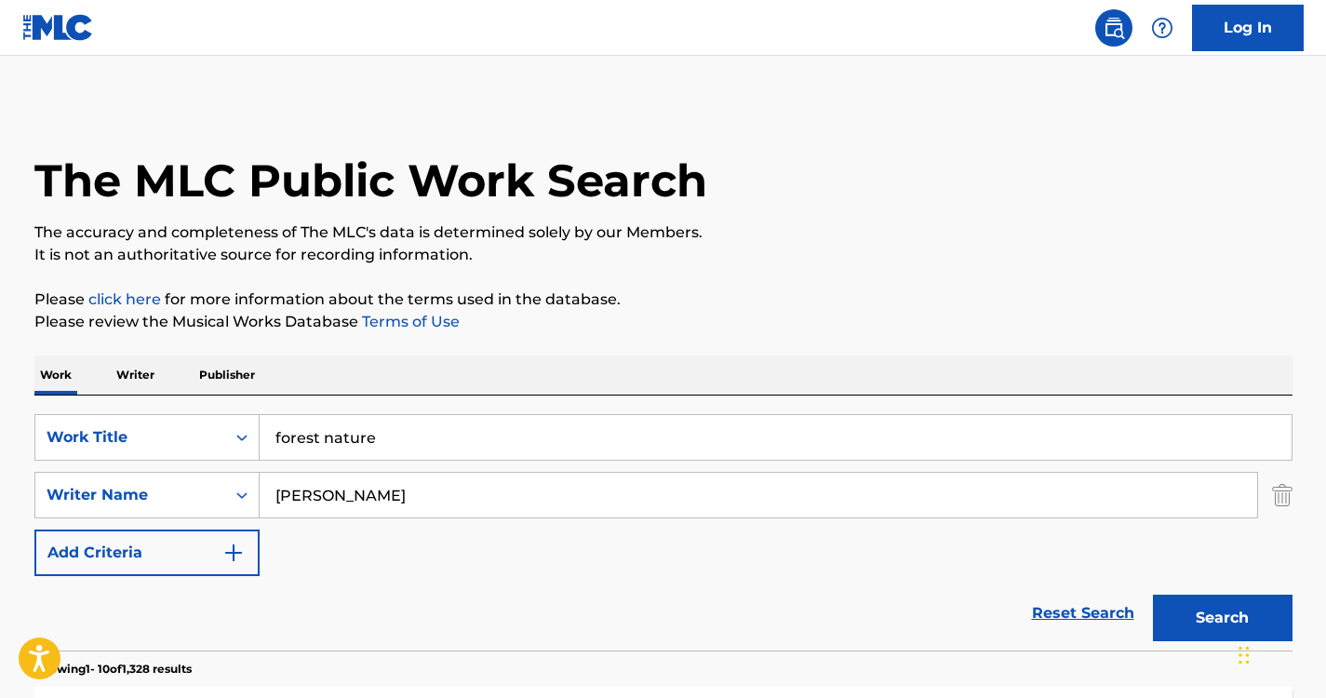
click at [1226, 606] on button "Search" at bounding box center [1223, 618] width 140 height 47
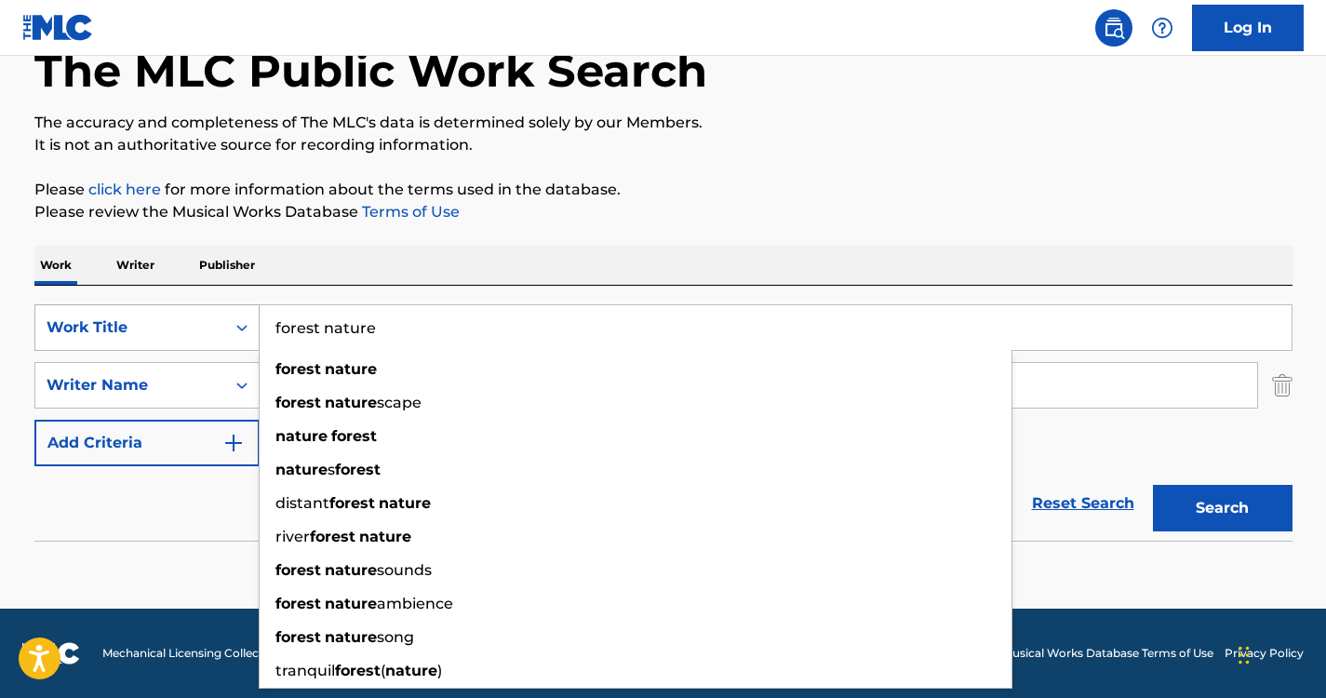
drag, startPoint x: 392, startPoint y: 330, endPoint x: 175, endPoint y: 328, distance: 216.8
click at [175, 328] on div "SearchWithCriteriabb02958d-48f0-441d-a4b8-df9f898dc1a6 Work Title forest nature…" at bounding box center [663, 327] width 1258 height 47
type input "sounds of rain"
click at [448, 247] on div "Work Writer Publisher" at bounding box center [663, 265] width 1258 height 39
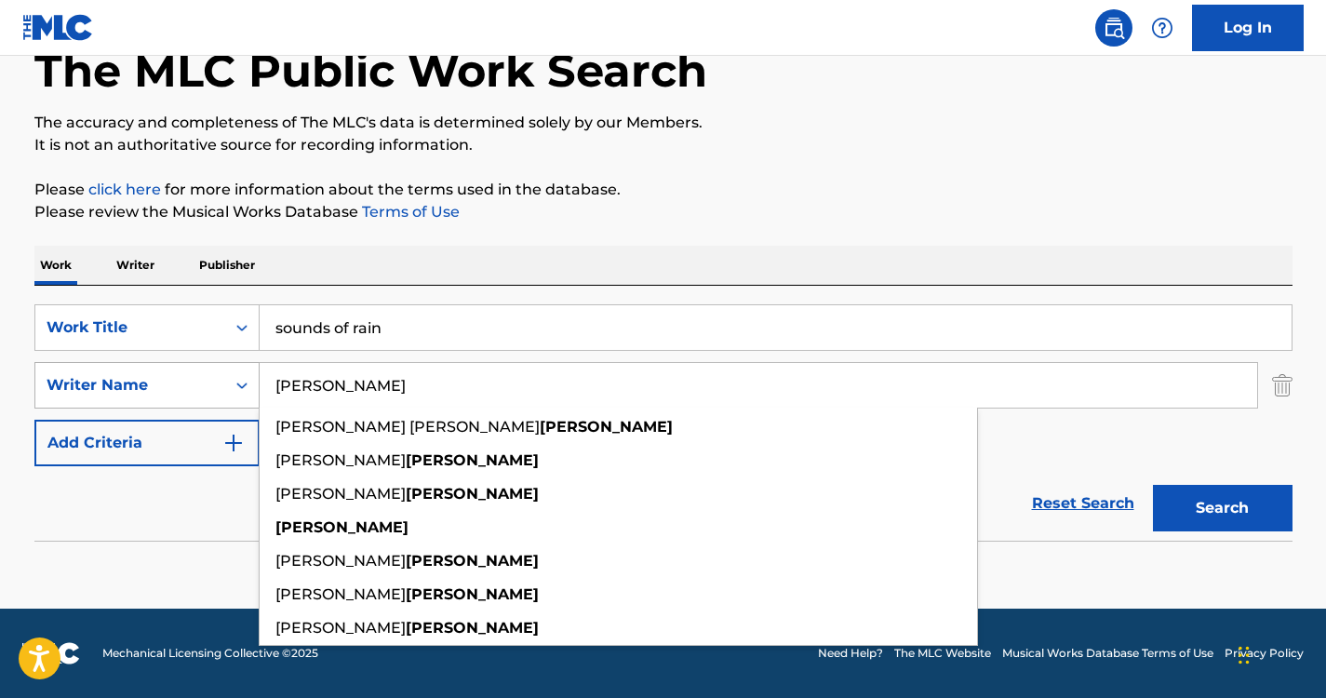
drag, startPoint x: 386, startPoint y: 384, endPoint x: 258, endPoint y: 387, distance: 128.4
click at [258, 387] on div "SearchWithCriteria37ec9652-115a-4146-8ff1-1ff33e5ec8a8 Writer Name [PERSON_NAME…" at bounding box center [663, 385] width 1258 height 47
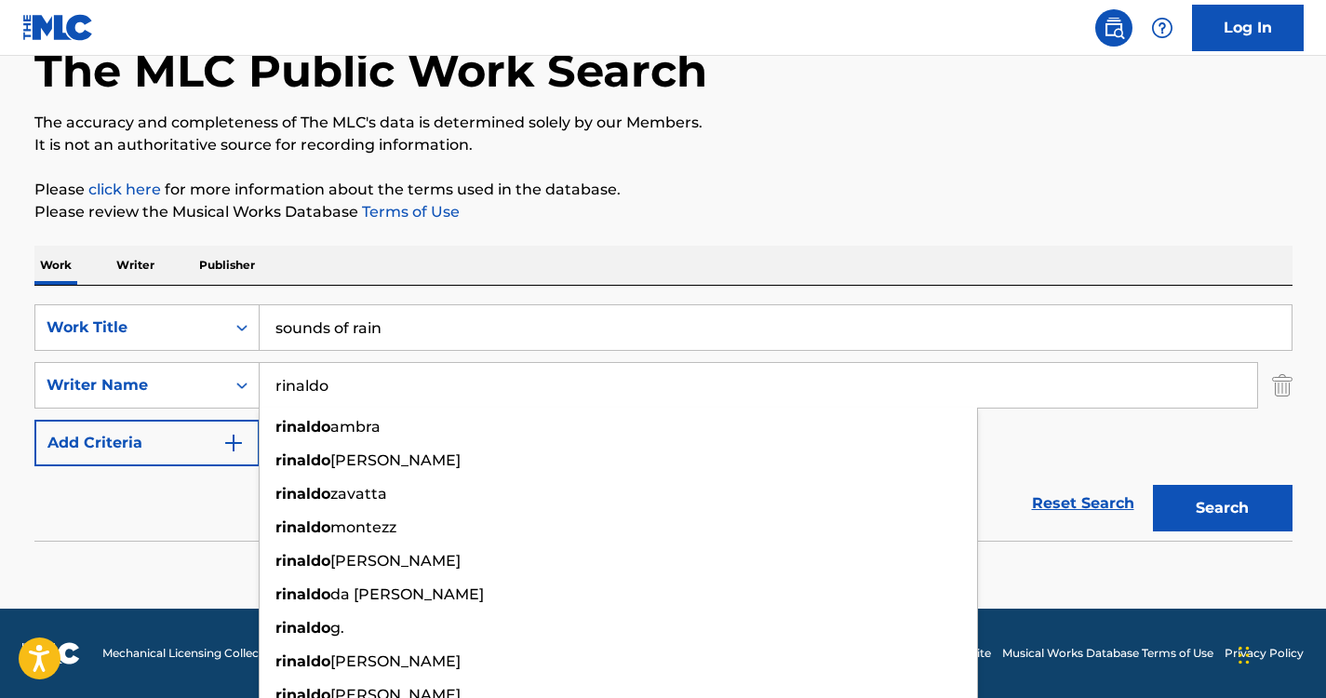
type input "rinaldo"
click at [470, 280] on div "Work Writer Publisher" at bounding box center [663, 265] width 1258 height 39
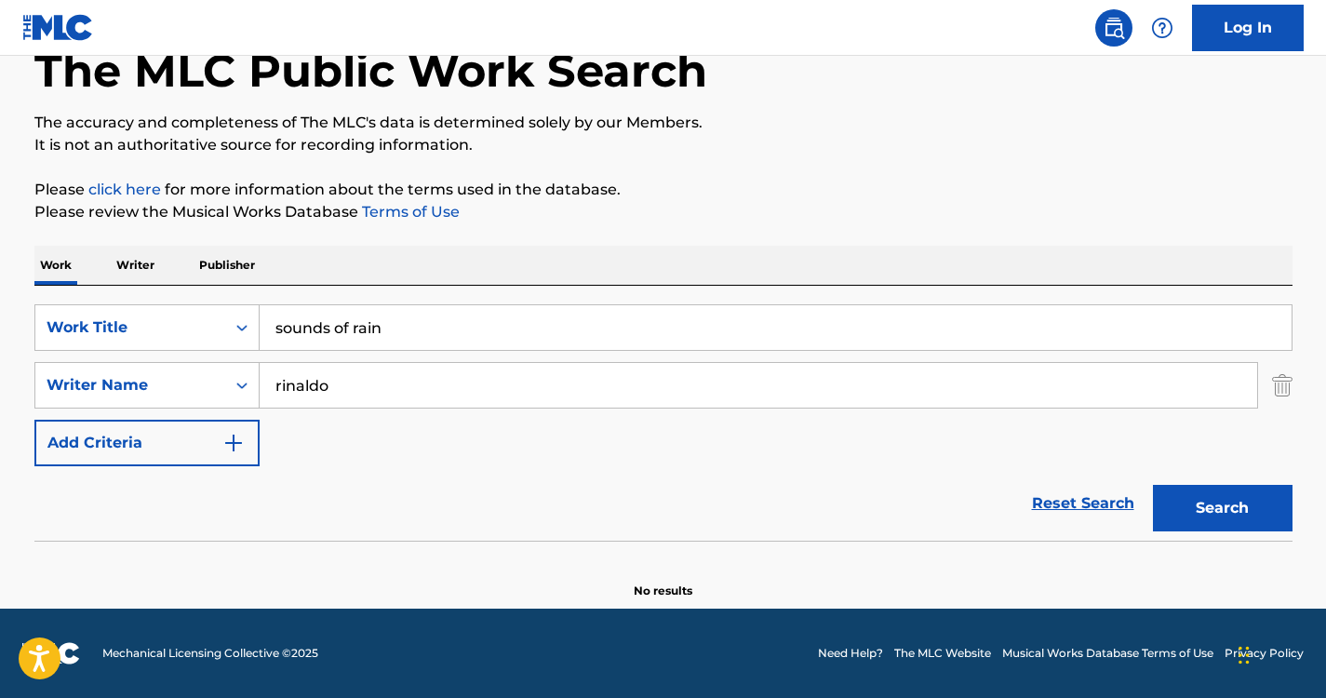
click at [1194, 499] on button "Search" at bounding box center [1223, 508] width 140 height 47
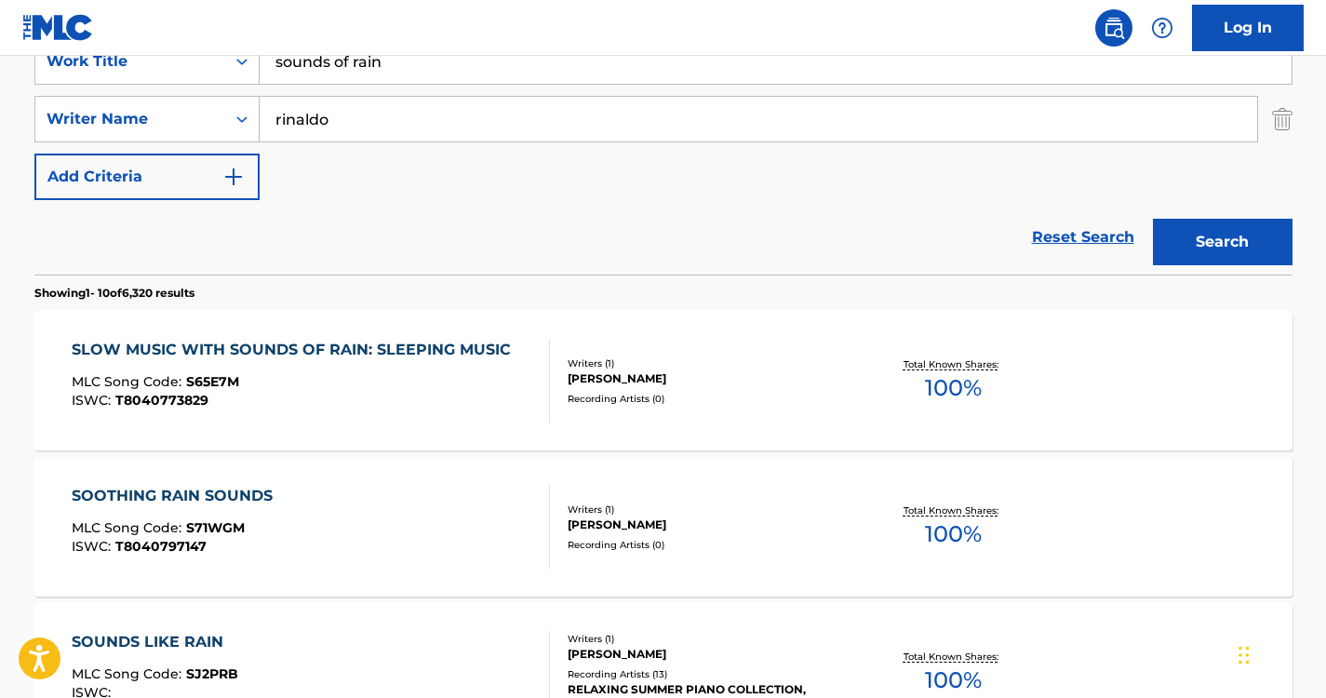
scroll to position [378, 0]
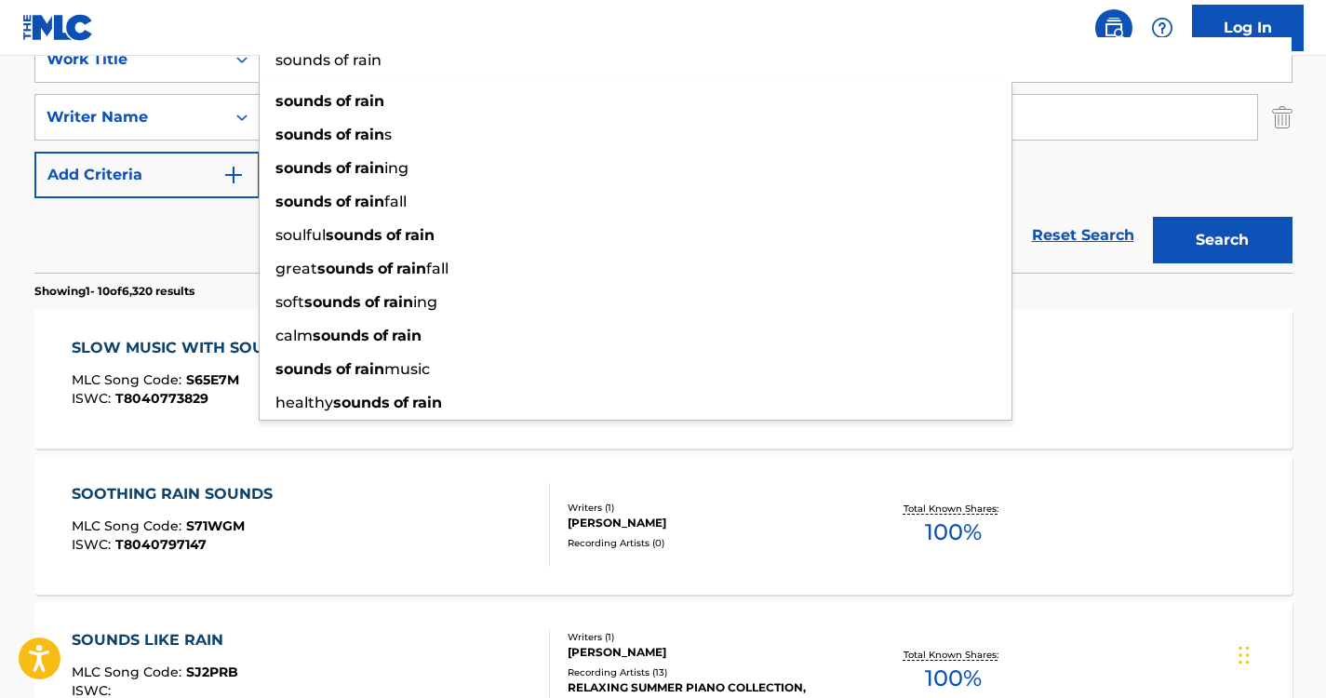
drag, startPoint x: 386, startPoint y: 61, endPoint x: 263, endPoint y: 59, distance: 122.8
click at [263, 59] on input "sounds of rain" at bounding box center [776, 59] width 1032 height 45
paste input "Spa Sounds (Healing Nature)"
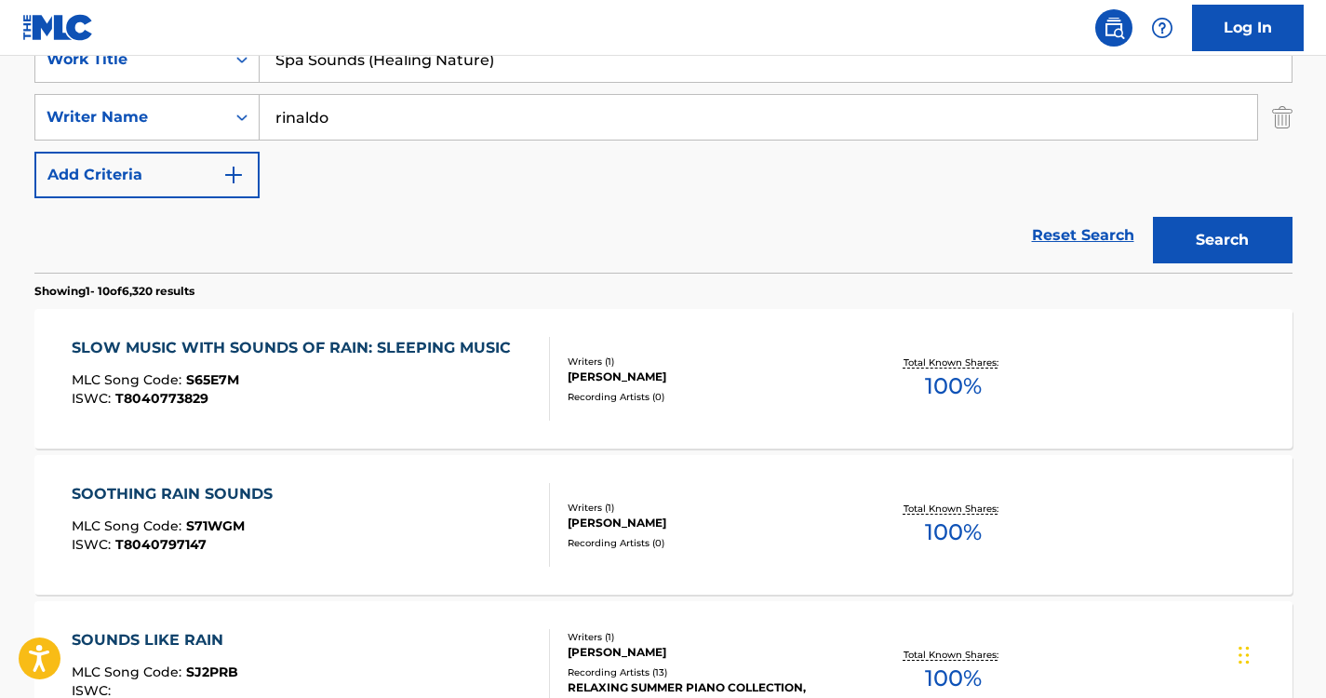
type input "Spa Sounds (Healing Nature)"
click at [224, 241] on div "Reset Search Search" at bounding box center [663, 235] width 1258 height 74
click at [1204, 225] on button "Search" at bounding box center [1223, 240] width 140 height 47
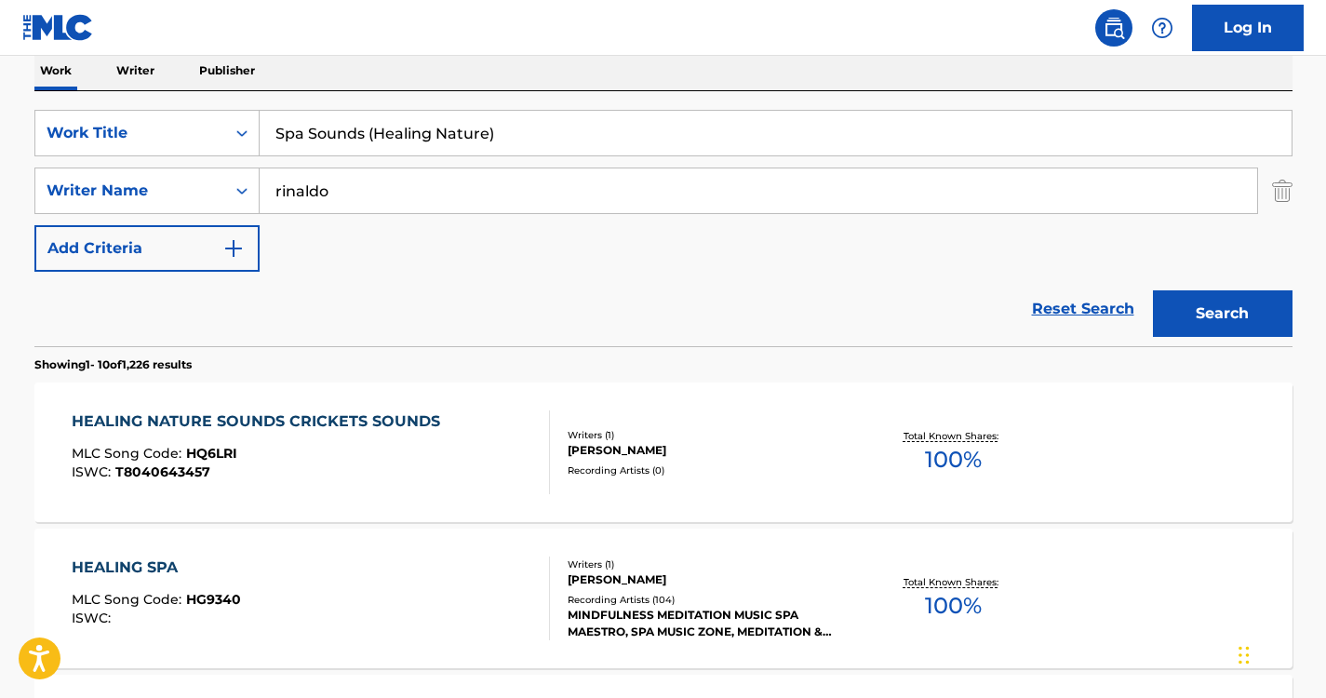
scroll to position [274, 0]
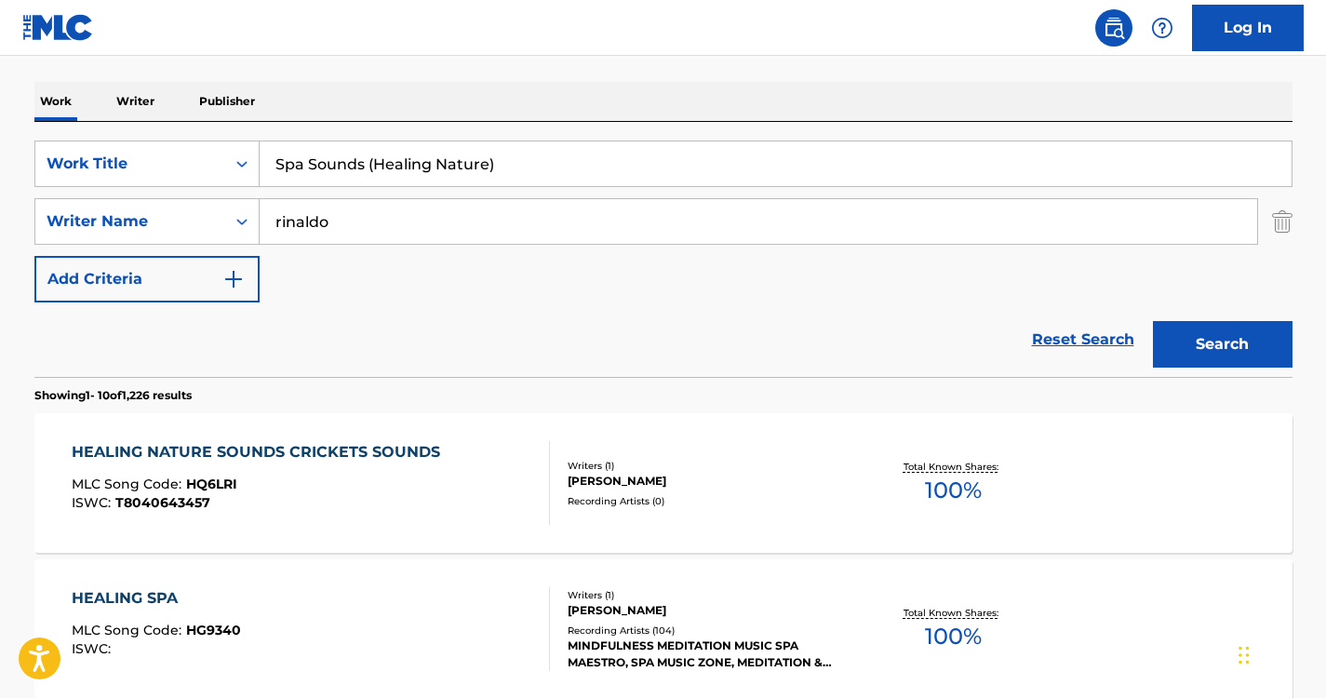
click at [128, 591] on div "HEALING SPA" at bounding box center [156, 598] width 169 height 22
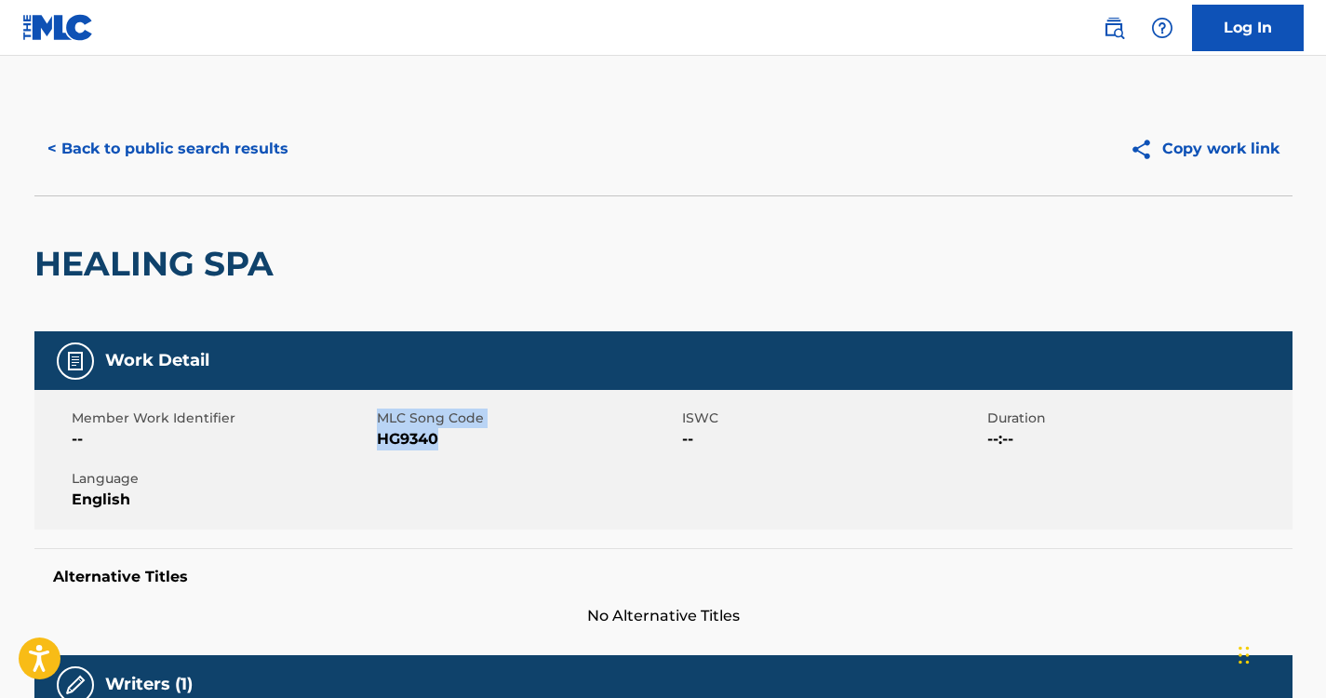
drag, startPoint x: 440, startPoint y: 433, endPoint x: 375, endPoint y: 435, distance: 65.2
click at [375, 435] on div "Member Work Identifier -- MLC Song Code HG9340 ISWC -- Duration --:-- Language …" at bounding box center [663, 460] width 1258 height 140
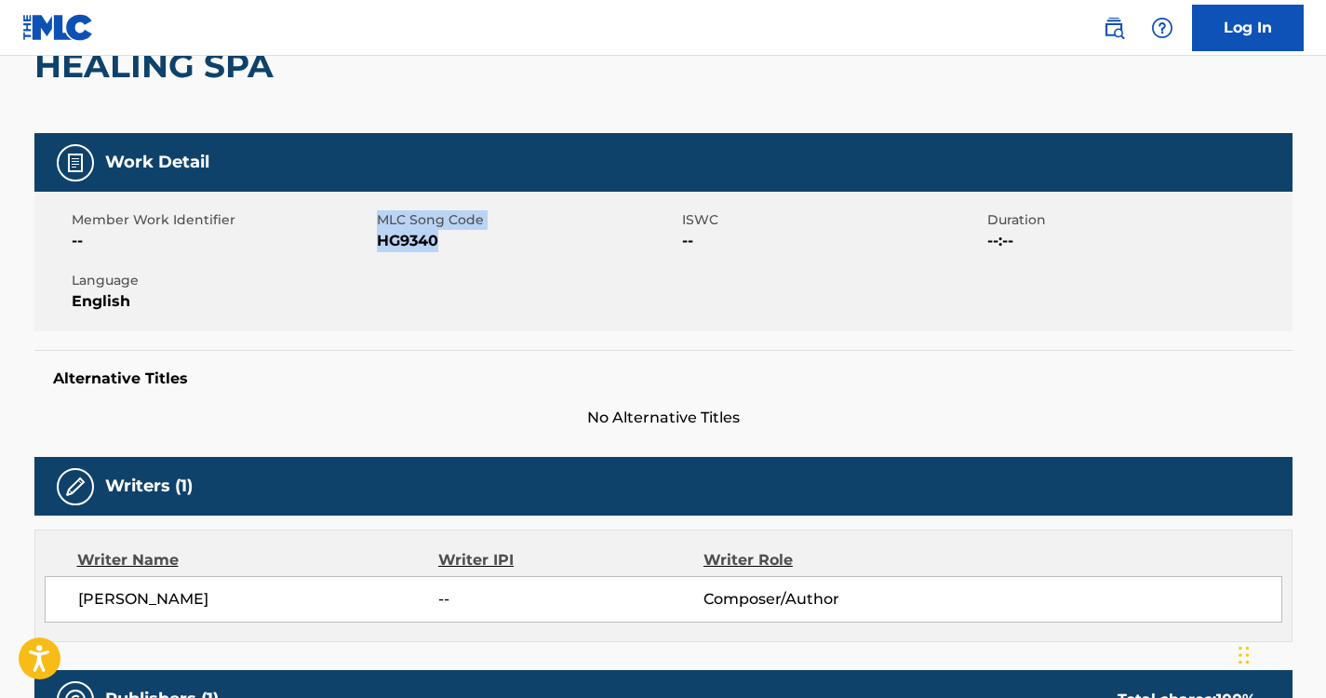
scroll to position [97, 0]
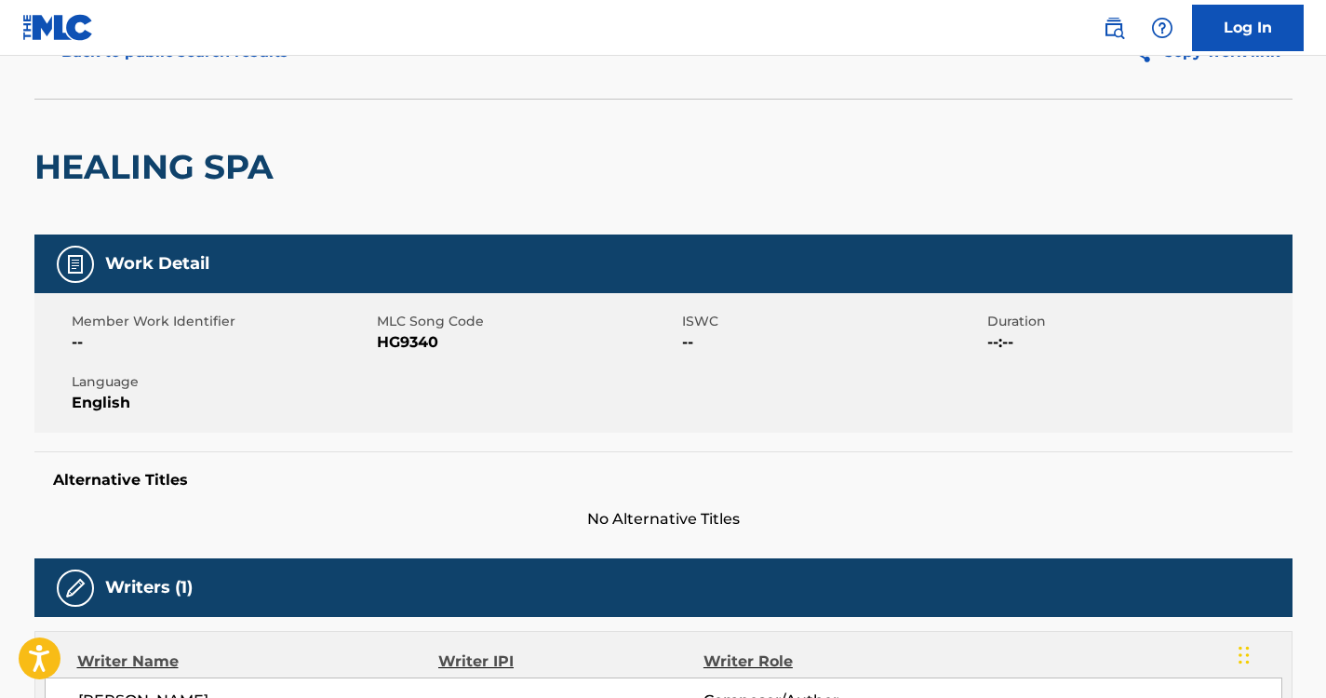
click at [525, 175] on div "HEALING SPA" at bounding box center [663, 167] width 1258 height 136
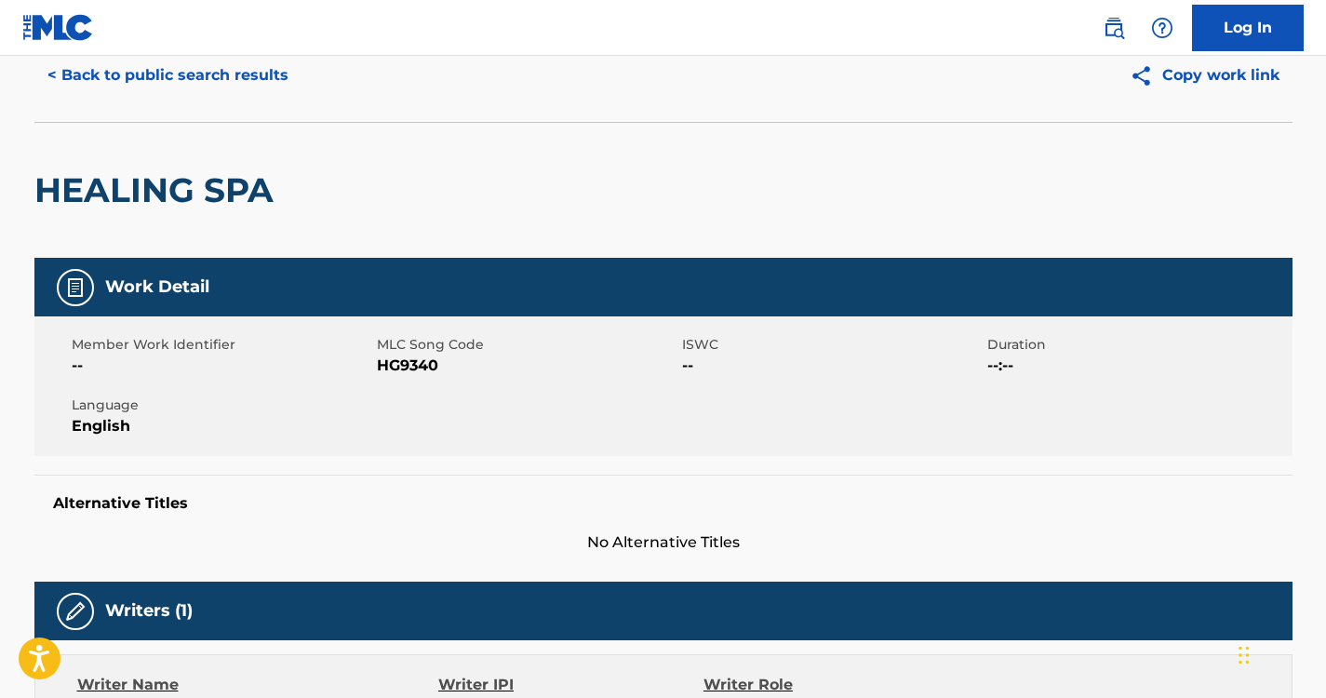
click at [254, 86] on button "< Back to public search results" at bounding box center [167, 75] width 267 height 47
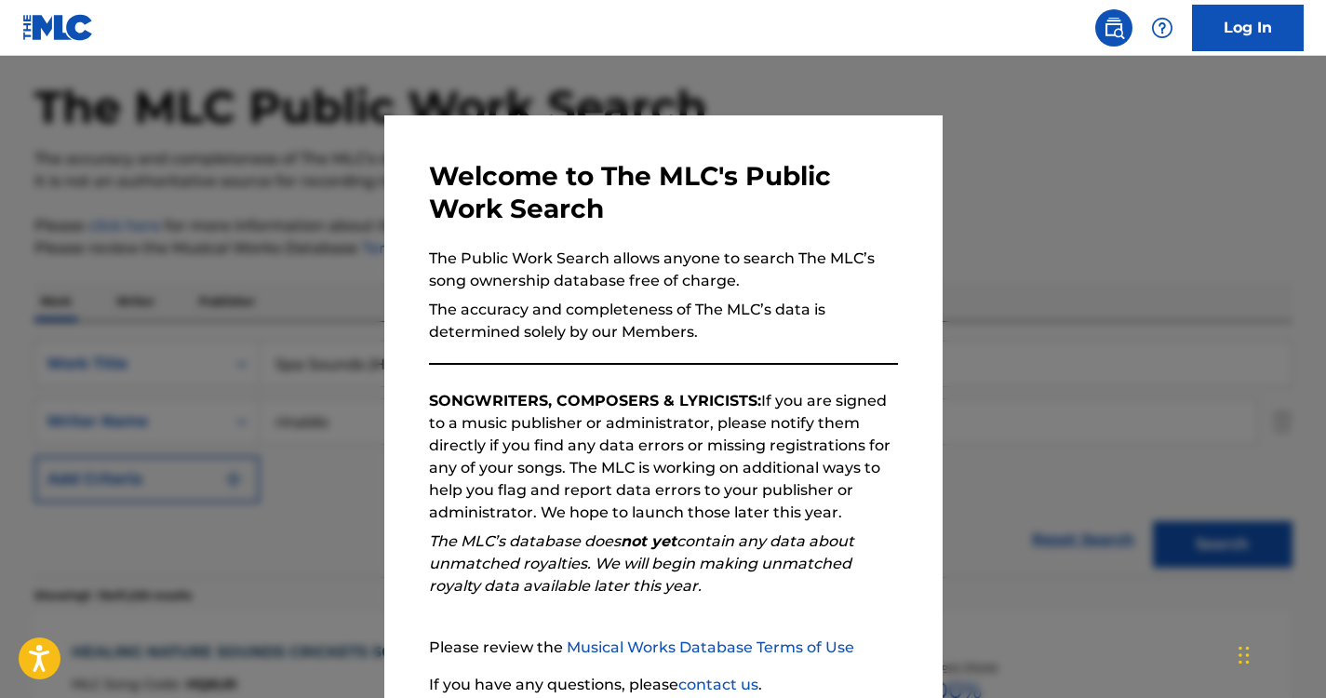
scroll to position [274, 0]
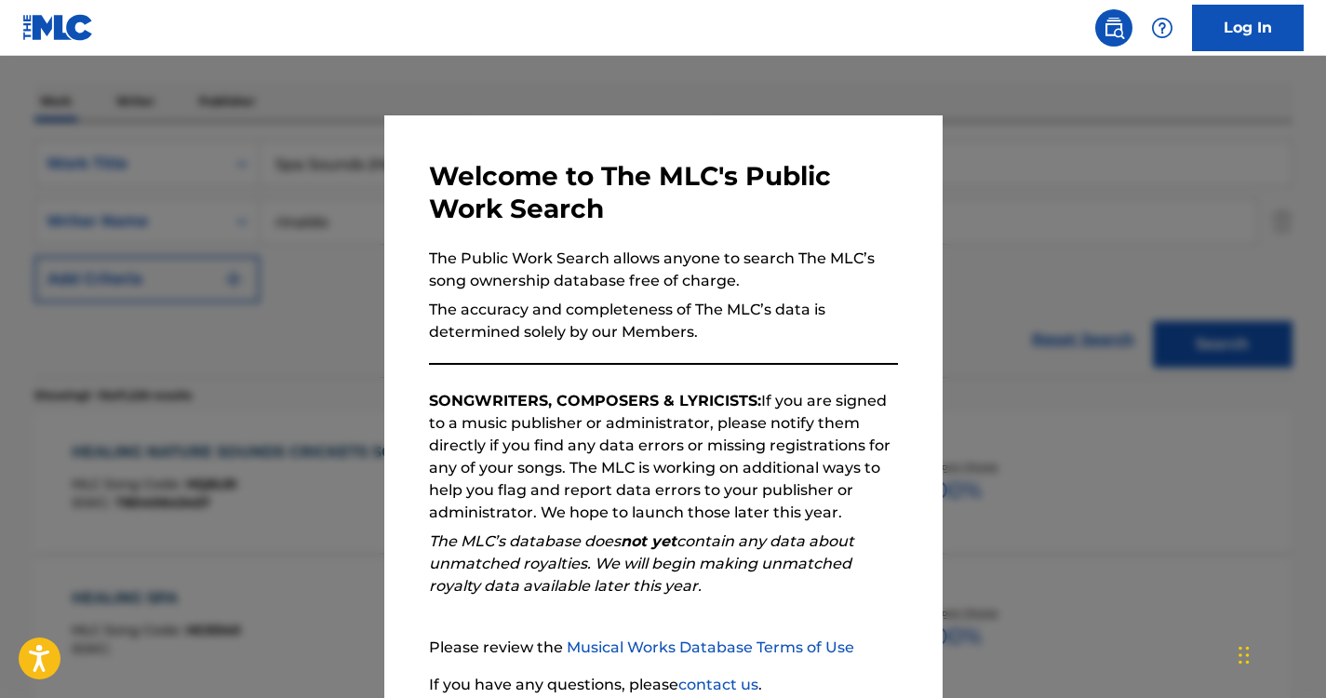
click at [301, 194] on div at bounding box center [663, 405] width 1326 height 698
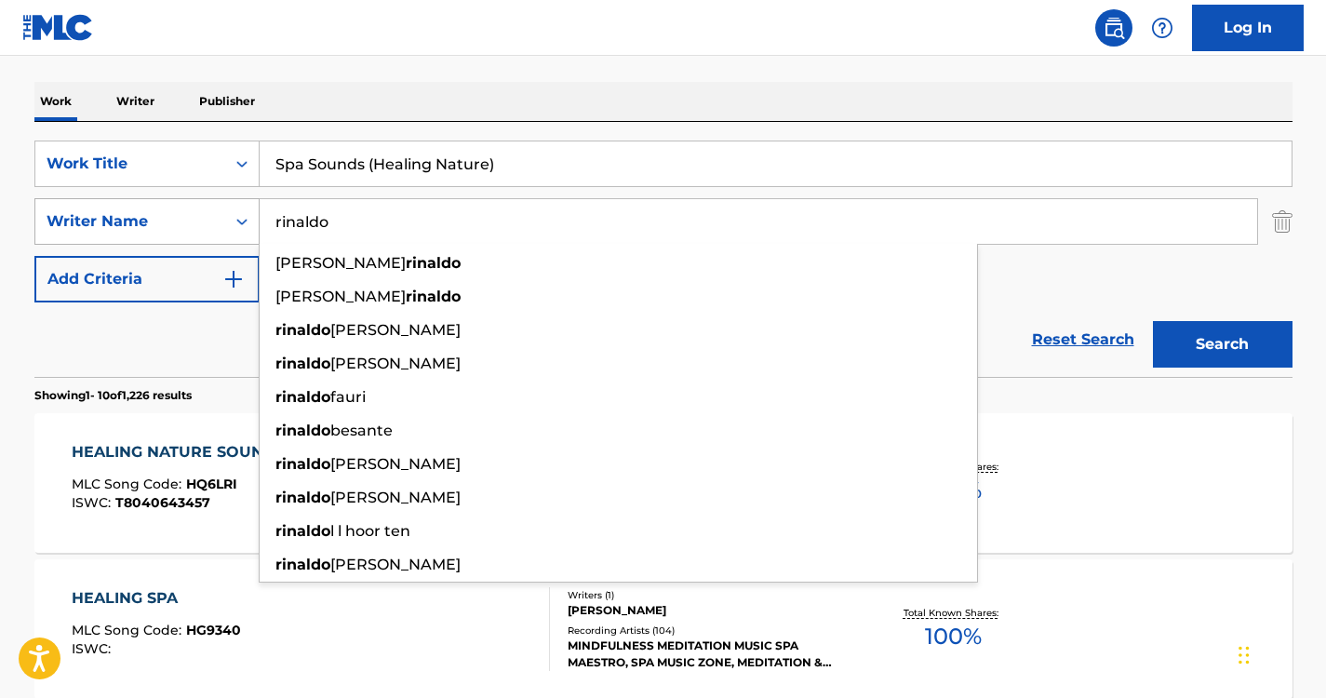
drag, startPoint x: 444, startPoint y: 219, endPoint x: 227, endPoint y: 221, distance: 216.8
click at [227, 221] on div "SearchWithCriteria37ec9652-115a-4146-8ff1-1ff33e5ec8a8 Writer Name [PERSON_NAME…" at bounding box center [663, 221] width 1258 height 47
paste input "Trivellat"
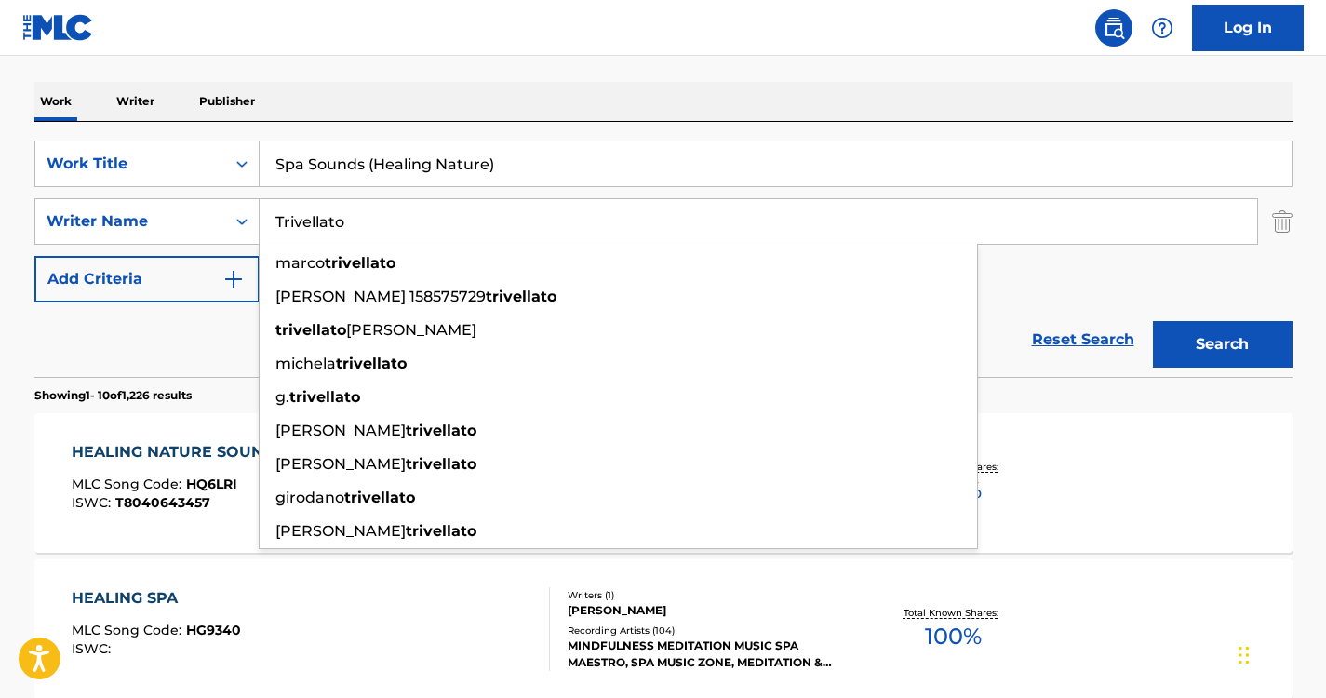
type input "Trivellato"
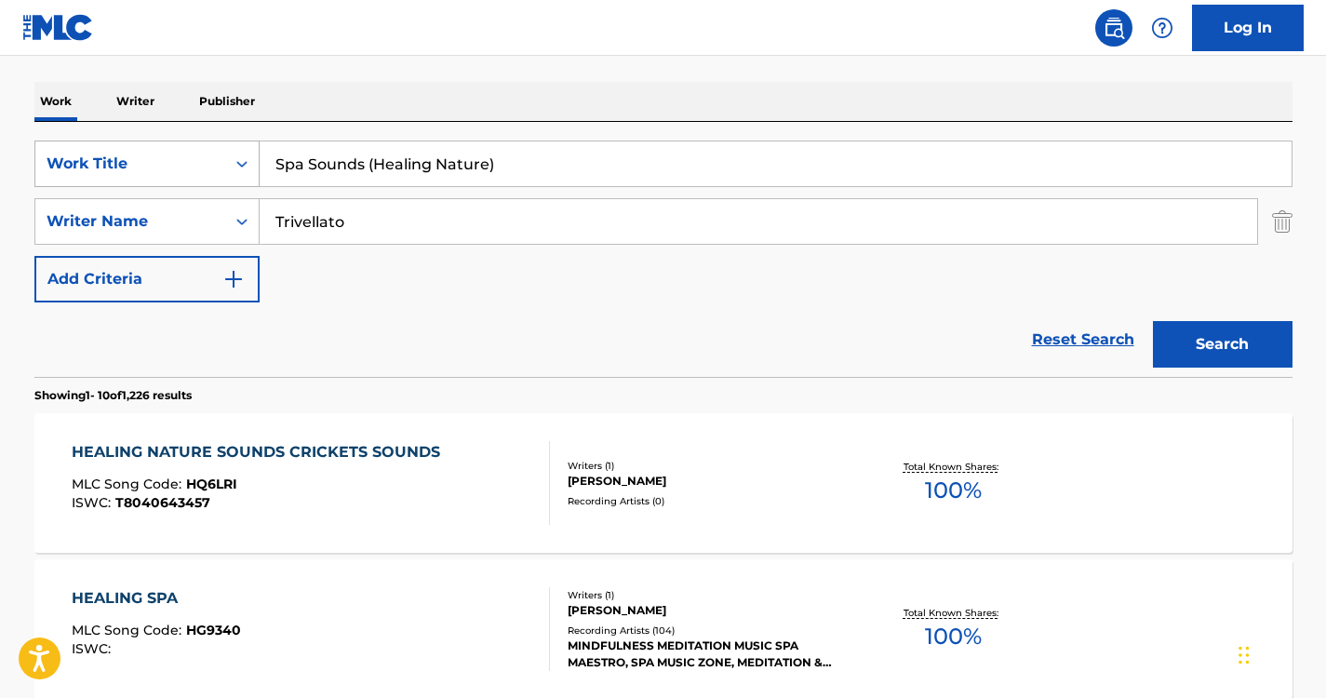
drag, startPoint x: 537, startPoint y: 163, endPoint x: 207, endPoint y: 185, distance: 331.1
click at [207, 185] on div "SearchWithCriteriabb02958d-48f0-441d-a4b8-df9f898dc1a6 Work Title Spa Sounds (H…" at bounding box center [663, 163] width 1258 height 47
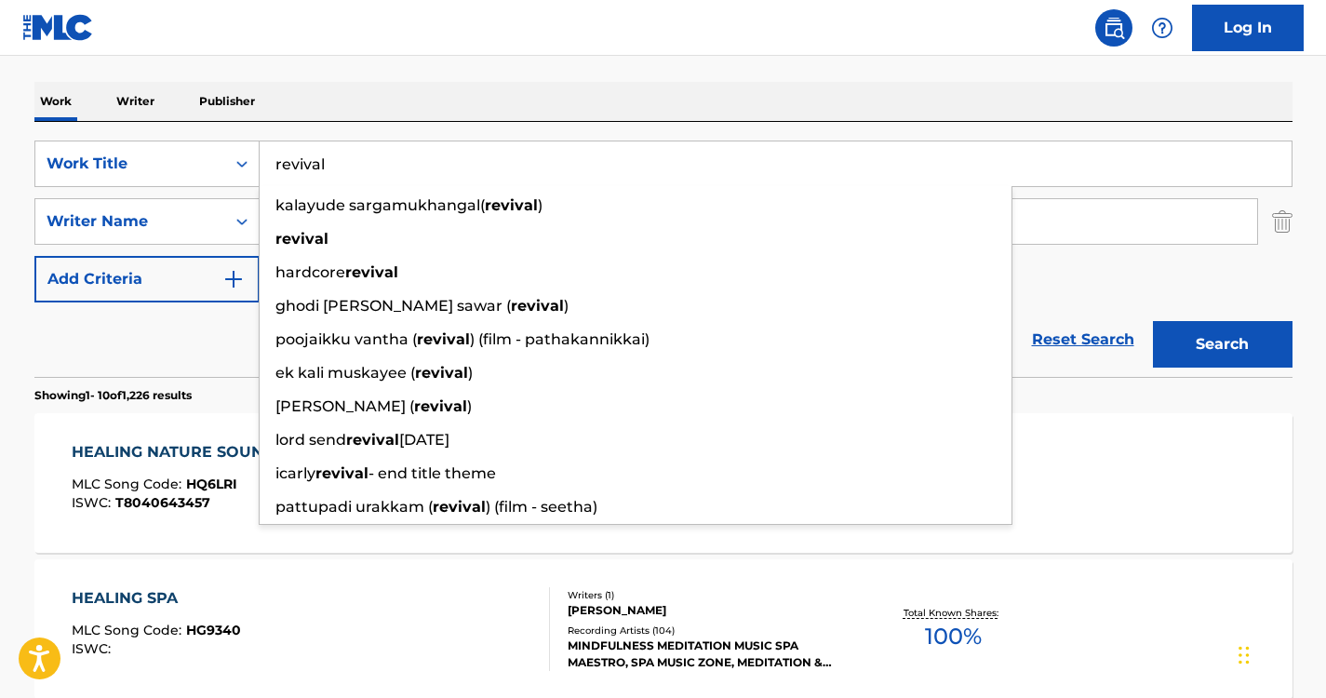
type input "revival"
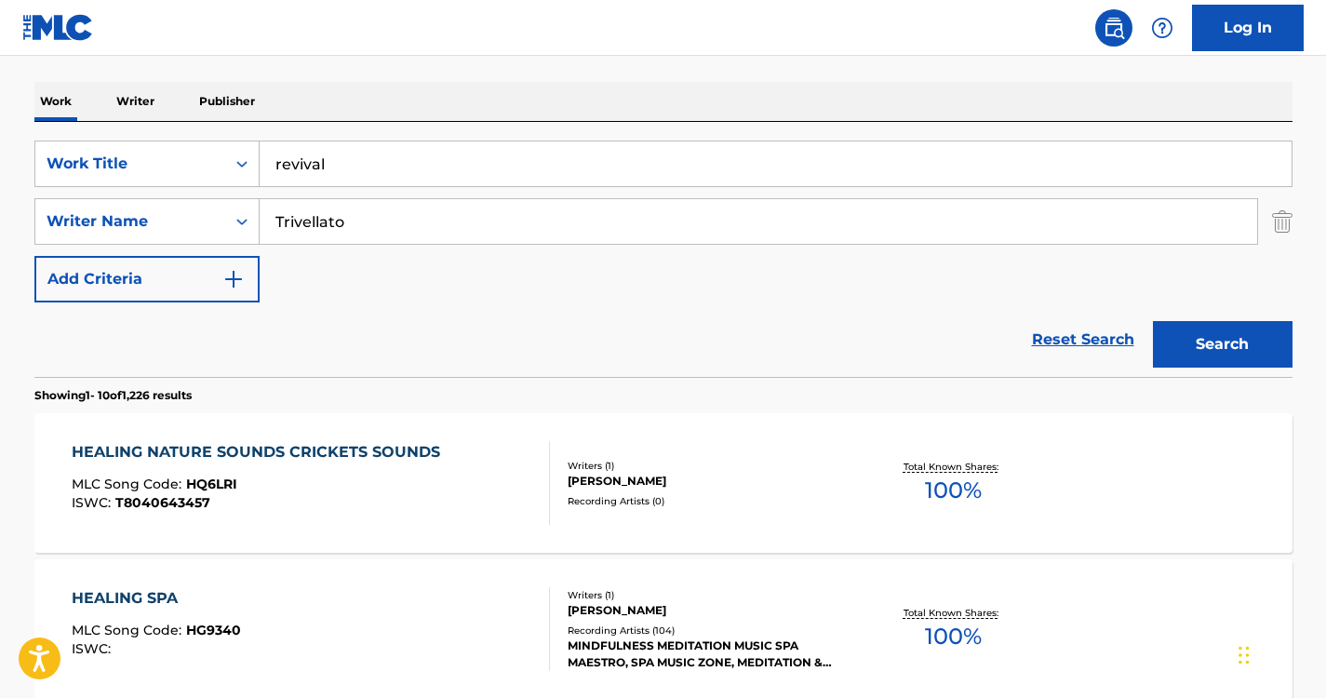
click at [506, 33] on nav "Log In" at bounding box center [663, 28] width 1326 height 56
click at [1208, 325] on button "Search" at bounding box center [1223, 344] width 140 height 47
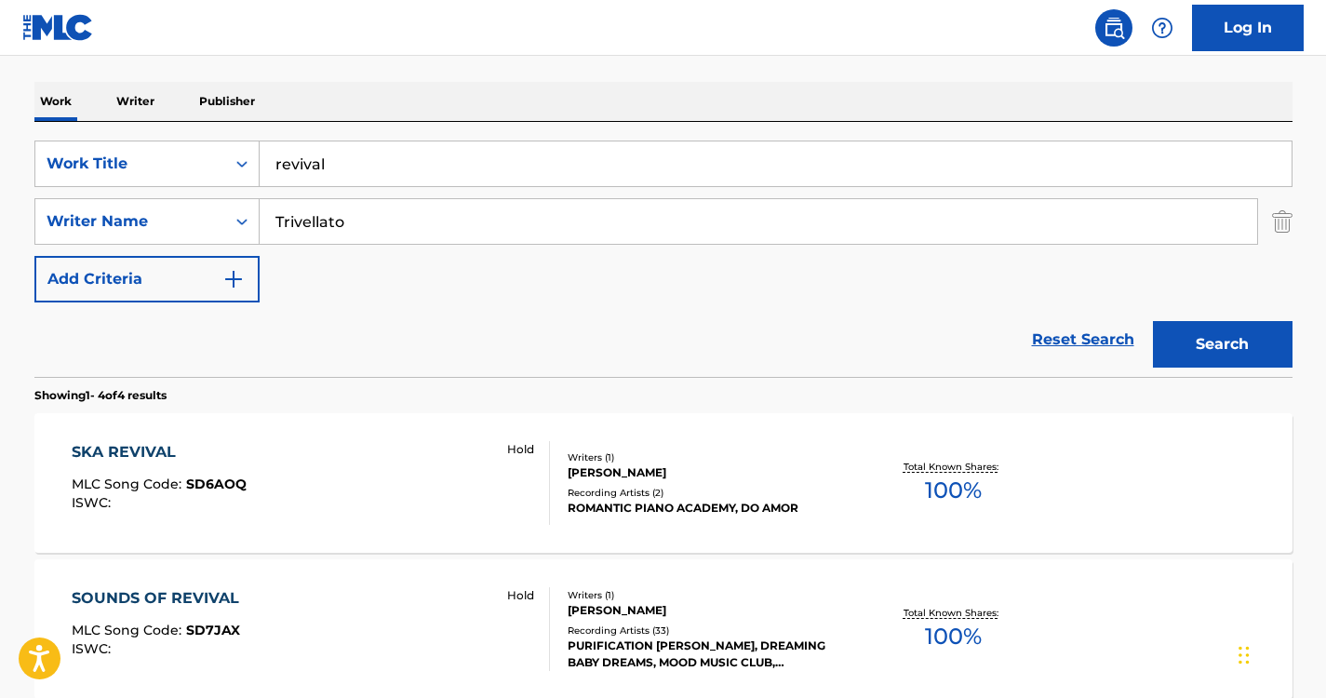
click at [207, 588] on div "SOUNDS OF REVIVAL" at bounding box center [160, 598] width 177 height 22
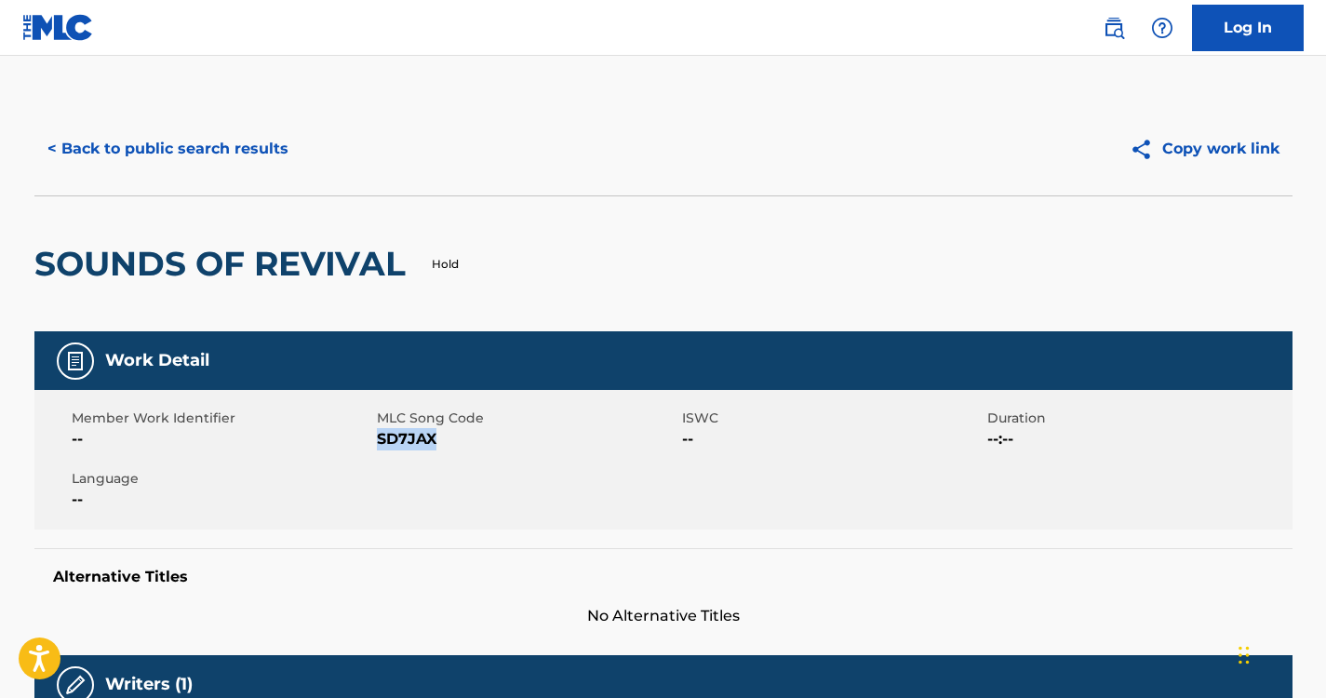
drag, startPoint x: 448, startPoint y: 443, endPoint x: 380, endPoint y: 443, distance: 67.9
click at [380, 443] on span "SD7JAX" at bounding box center [527, 439] width 301 height 22
copy span "SD7JAX"
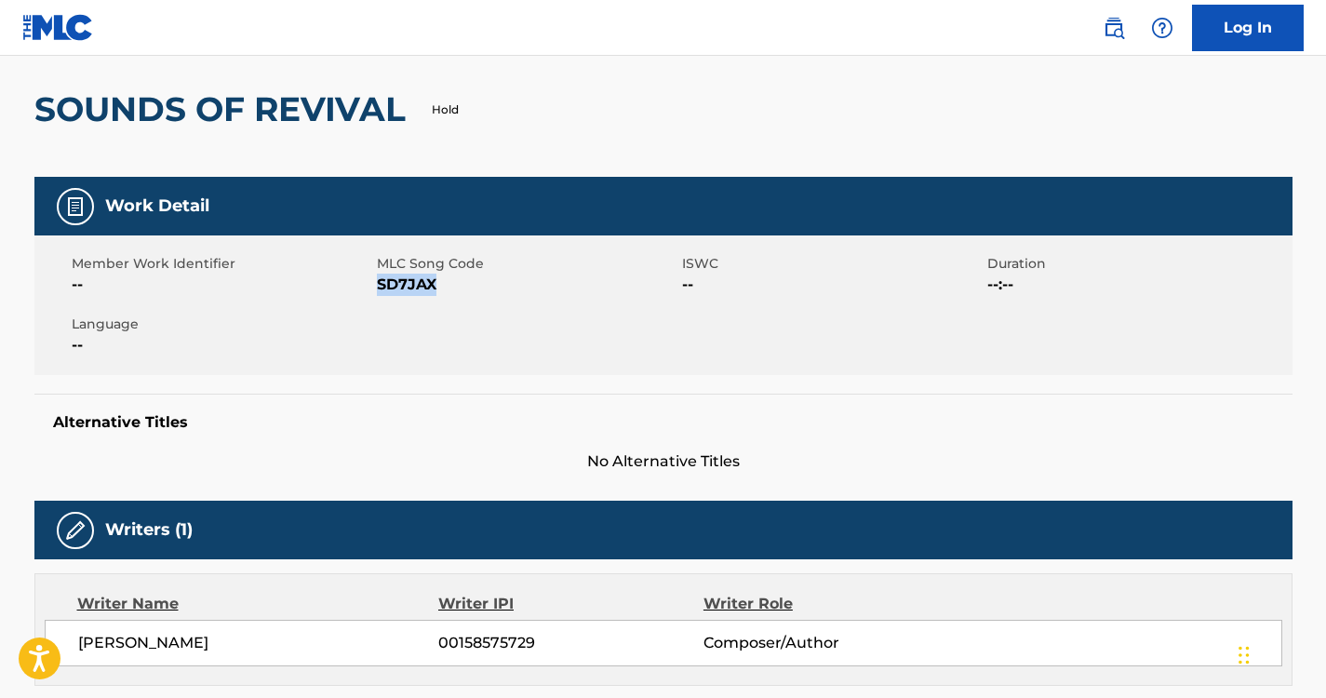
scroll to position [133, 0]
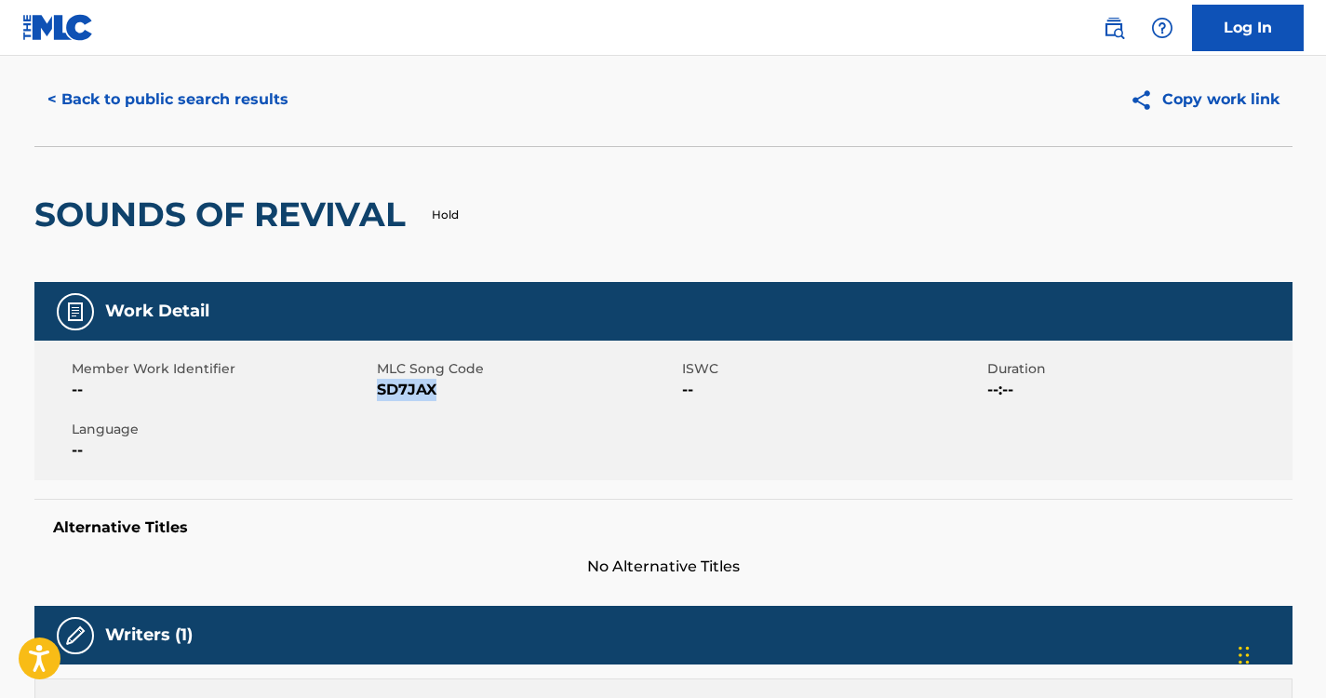
click at [240, 94] on button "< Back to public search results" at bounding box center [167, 99] width 267 height 47
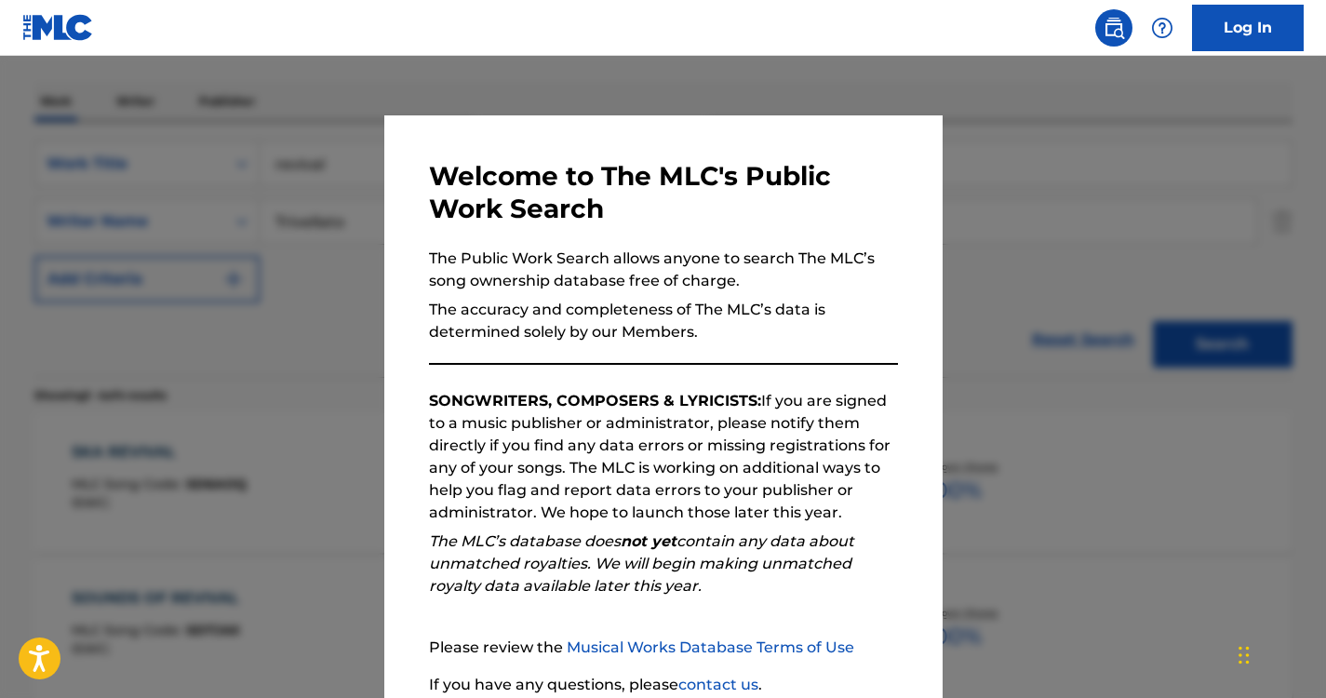
click at [350, 80] on div at bounding box center [663, 405] width 1326 height 698
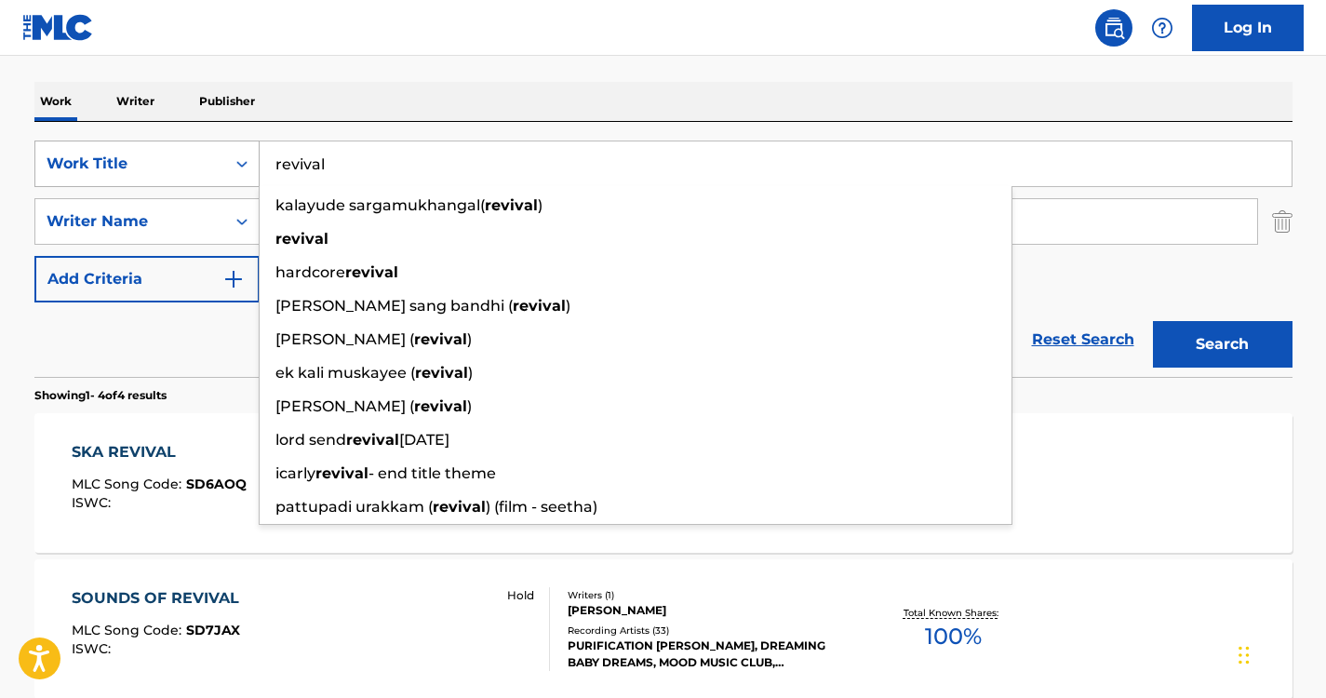
drag, startPoint x: 371, startPoint y: 157, endPoint x: 229, endPoint y: 162, distance: 142.4
click at [229, 162] on div "SearchWithCriteriabb02958d-48f0-441d-a4b8-df9f898dc1a6 Work Title revival kalay…" at bounding box center [663, 163] width 1258 height 47
paste input "胎教にいい自然波音音楽"
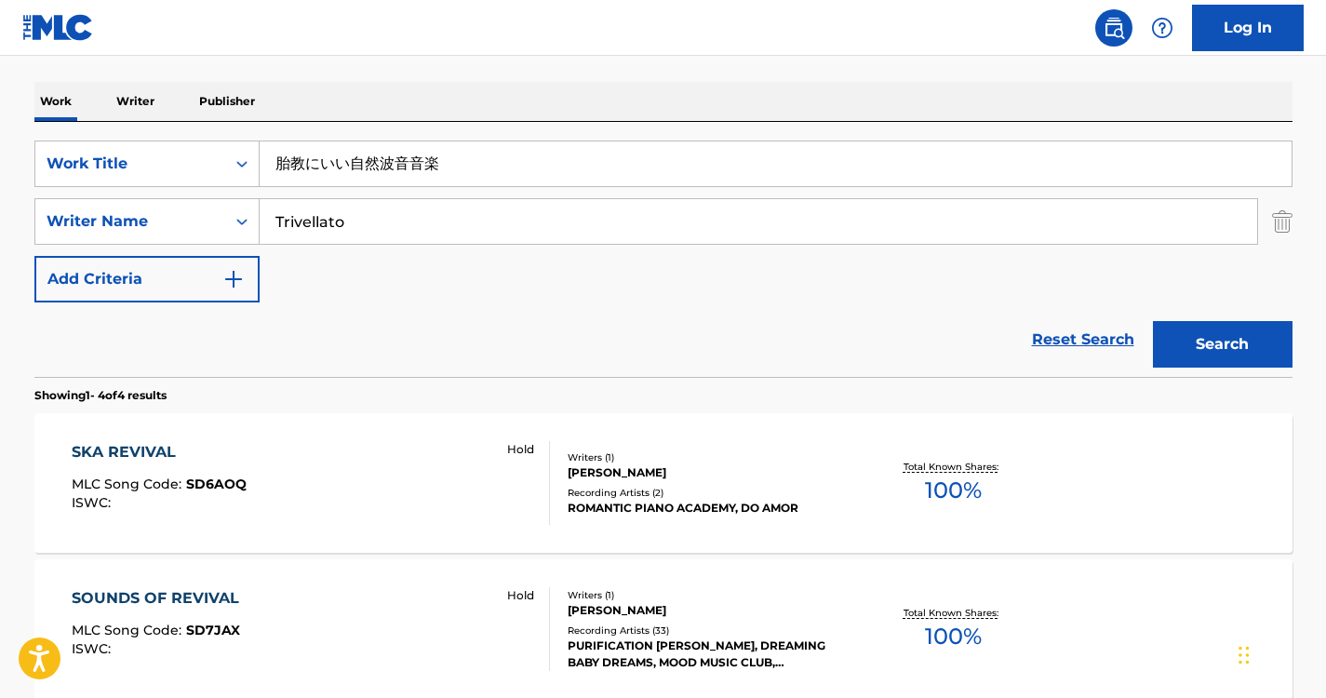
type input "胎教にいい自然波音音楽"
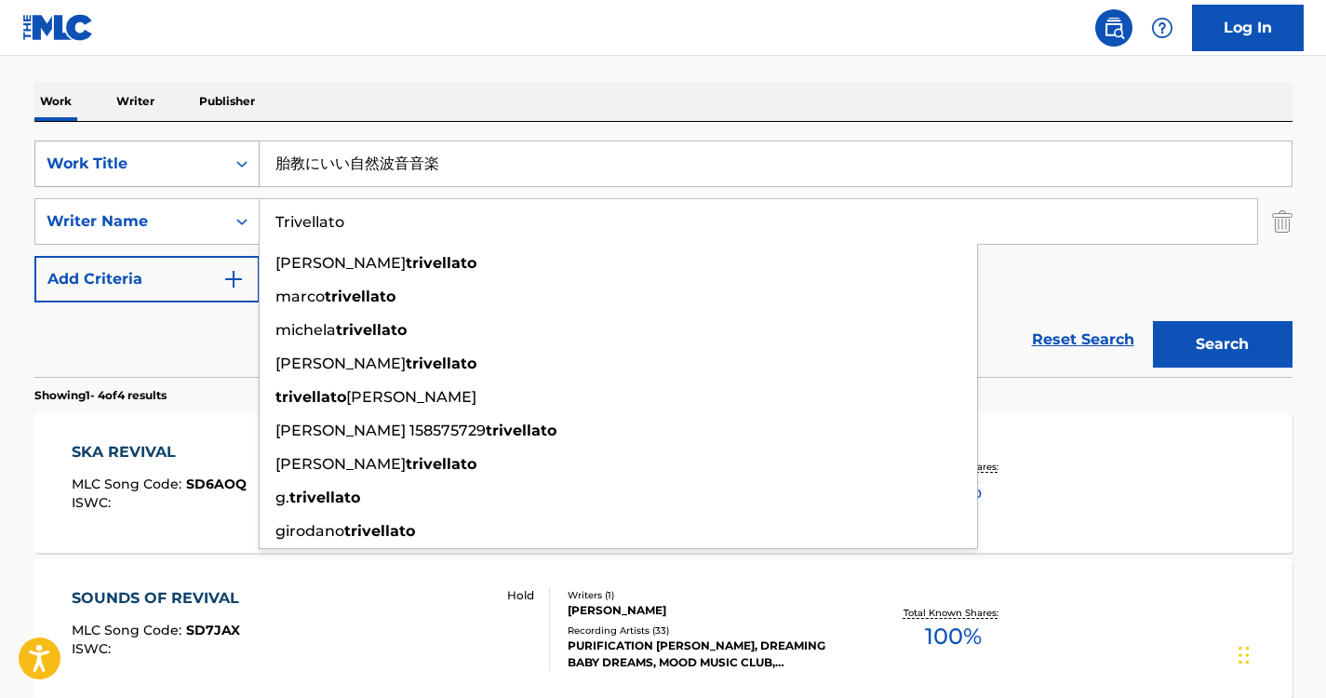
drag, startPoint x: 391, startPoint y: 201, endPoint x: 216, endPoint y: 173, distance: 177.1
click at [216, 173] on div "SearchWithCriteriabb02958d-48f0-441d-a4b8-df9f898dc1a6 Work Title 胎教にいい自然波音音楽 S…" at bounding box center [663, 221] width 1258 height 162
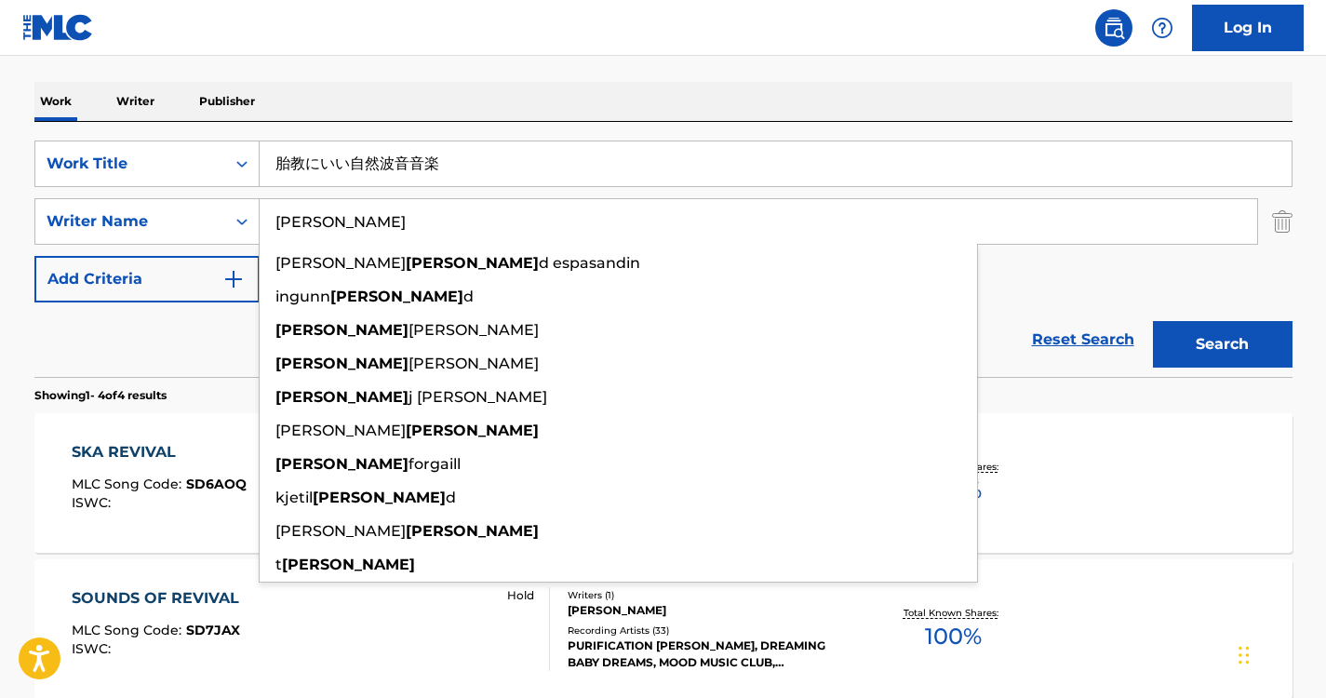
type input "[PERSON_NAME]"
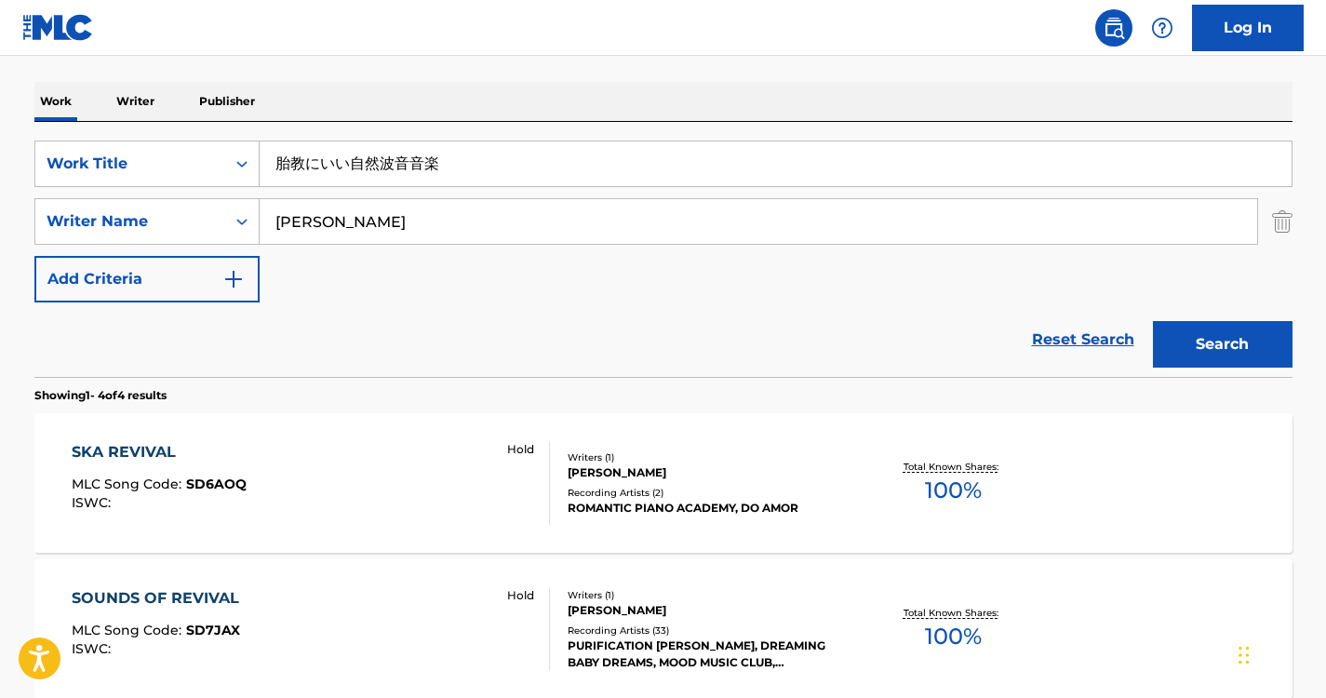
click at [515, 117] on div "Work Writer Publisher" at bounding box center [663, 101] width 1258 height 39
click at [1230, 351] on button "Search" at bounding box center [1223, 344] width 140 height 47
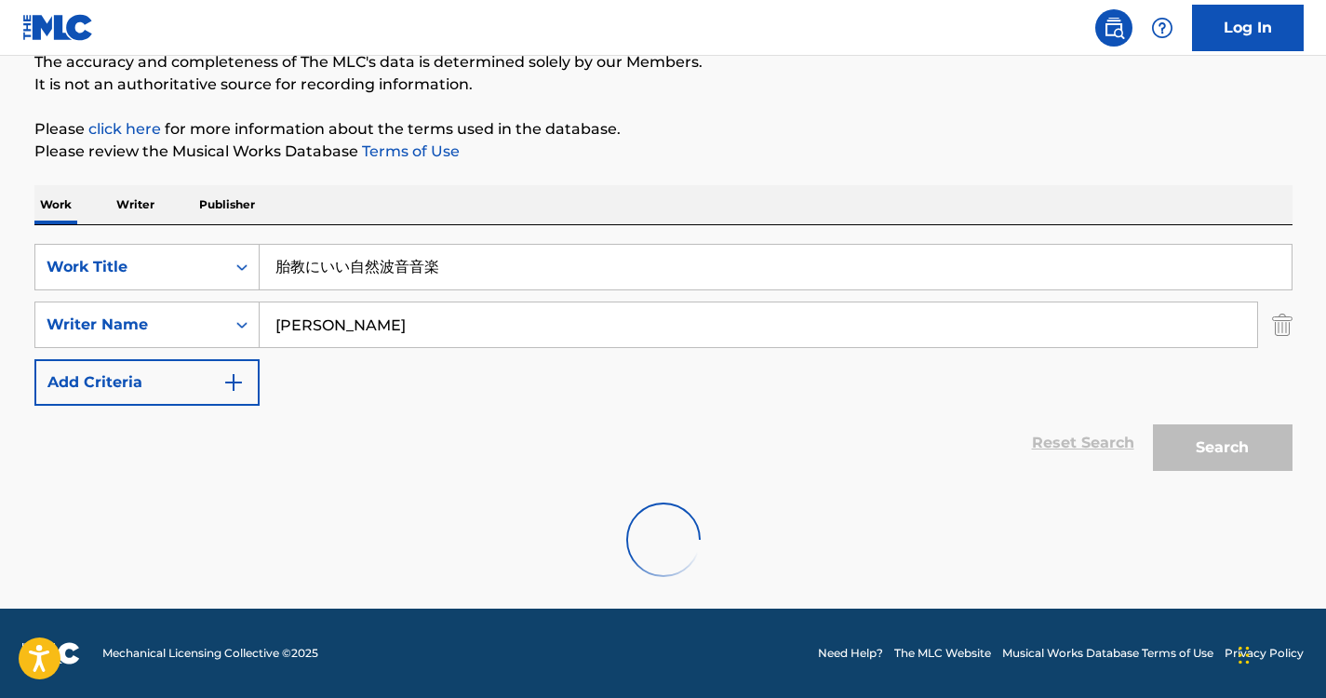
scroll to position [110, 0]
